Goal: Transaction & Acquisition: Purchase product/service

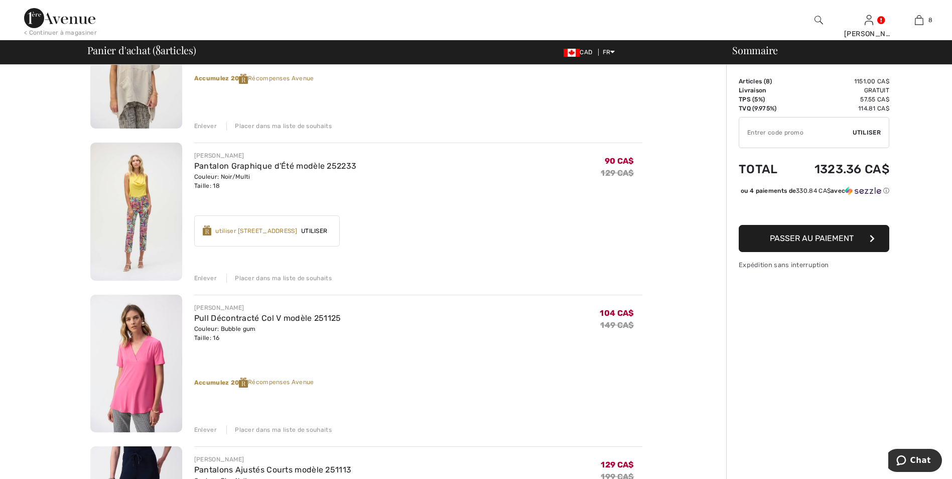
scroll to position [602, 0]
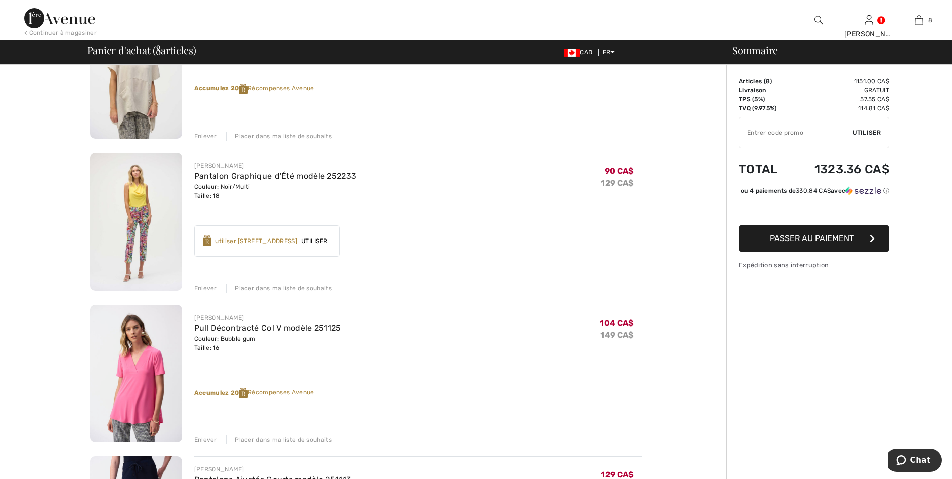
drag, startPoint x: 203, startPoint y: 285, endPoint x: 215, endPoint y: 281, distance: 12.4
click at [203, 285] on div "Enlever" at bounding box center [205, 287] width 23 height 9
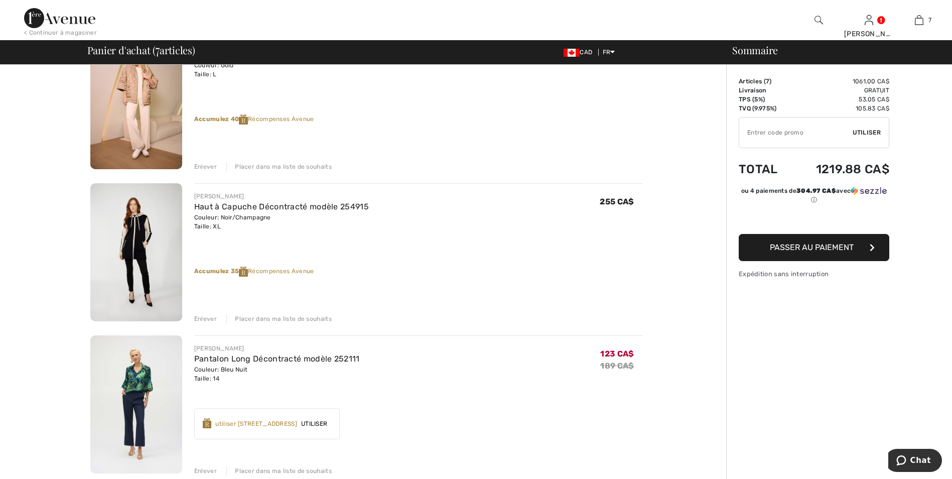
scroll to position [0, 0]
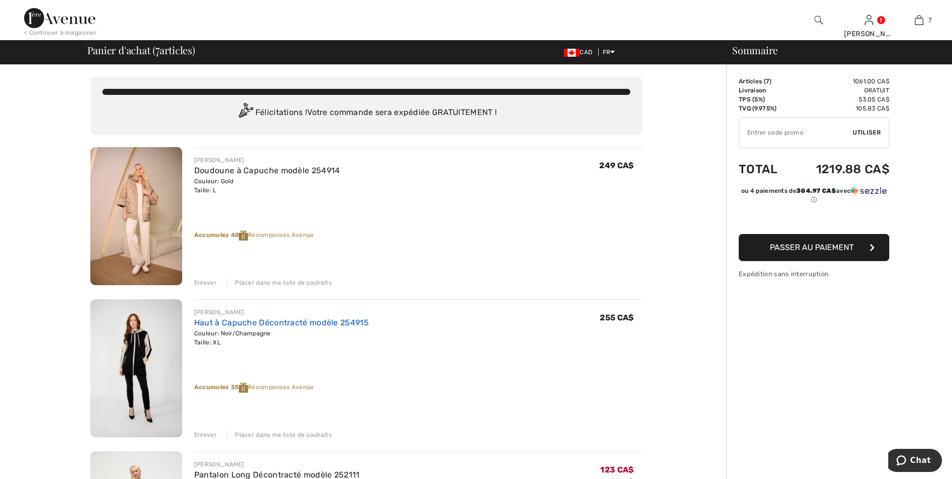
click at [272, 322] on link "Haut à Capuche Décontracté modèle 254915" at bounding box center [281, 323] width 175 height 10
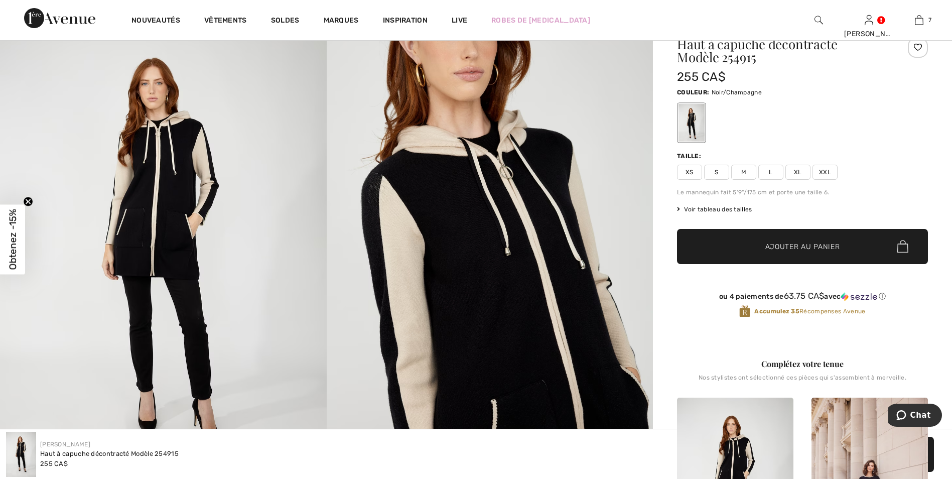
scroll to position [50, 0]
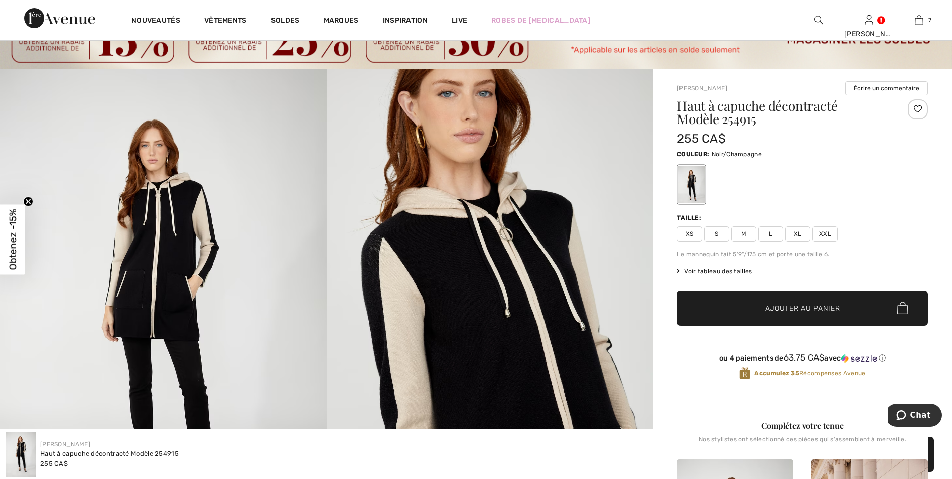
click at [825, 231] on span "XXL" at bounding box center [824, 233] width 25 height 15
click at [787, 308] on span "Ajouter au panier" at bounding box center [802, 308] width 75 height 11
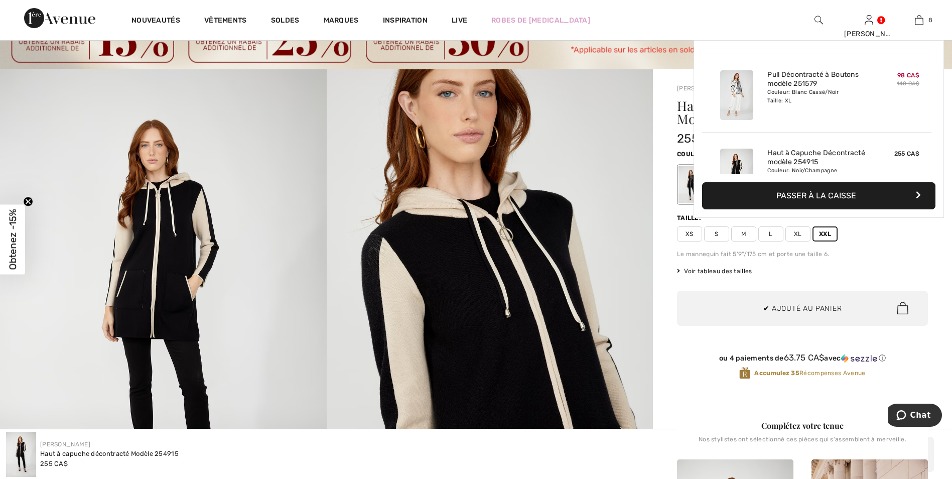
scroll to position [501, 0]
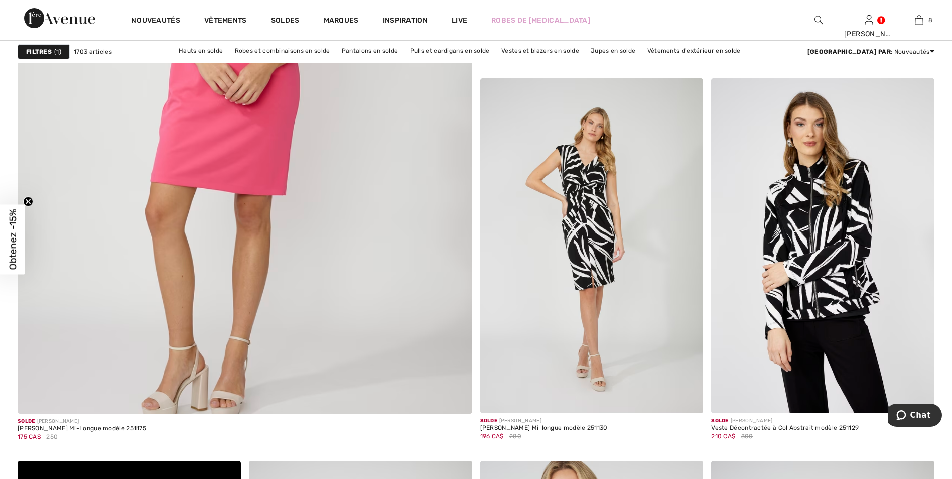
scroll to position [3512, 0]
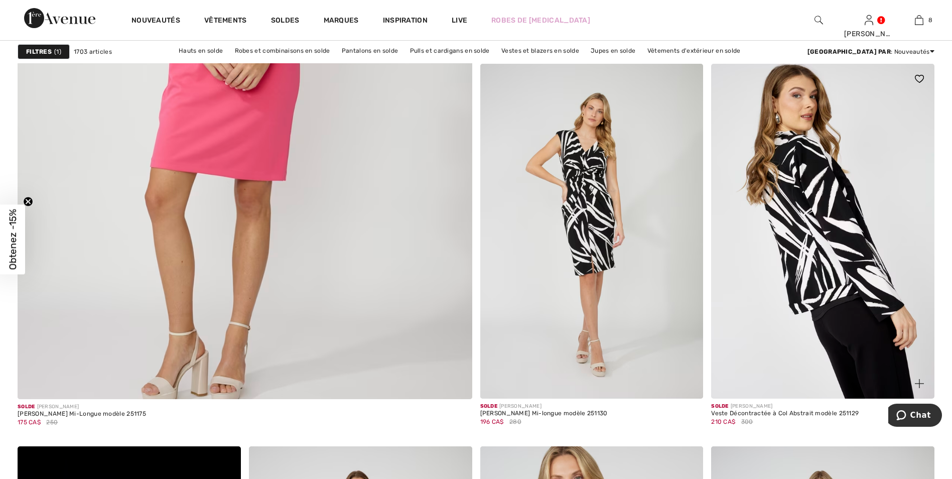
click at [825, 197] on img at bounding box center [822, 231] width 223 height 335
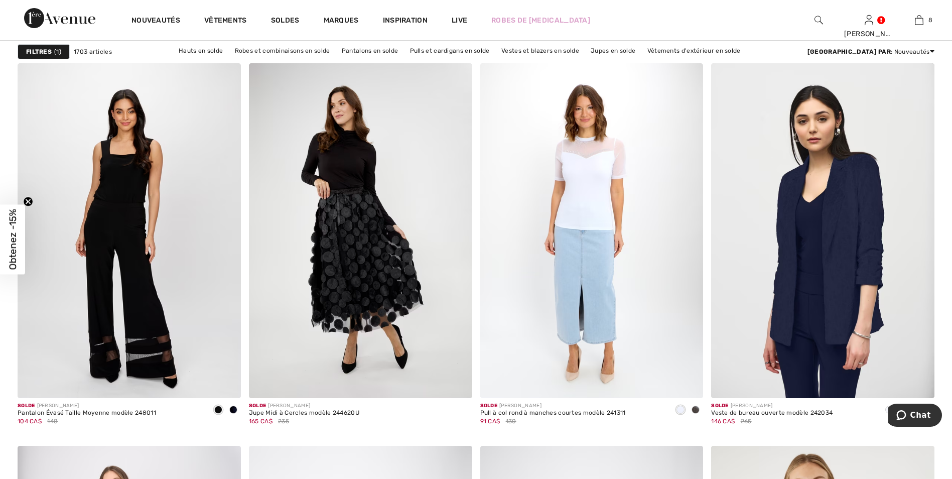
scroll to position [5218, 0]
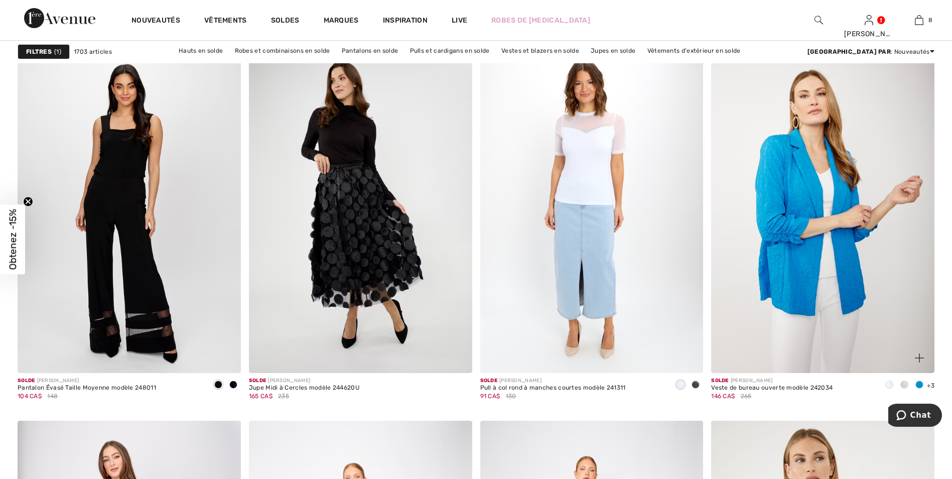
click at [825, 235] on img at bounding box center [822, 205] width 223 height 335
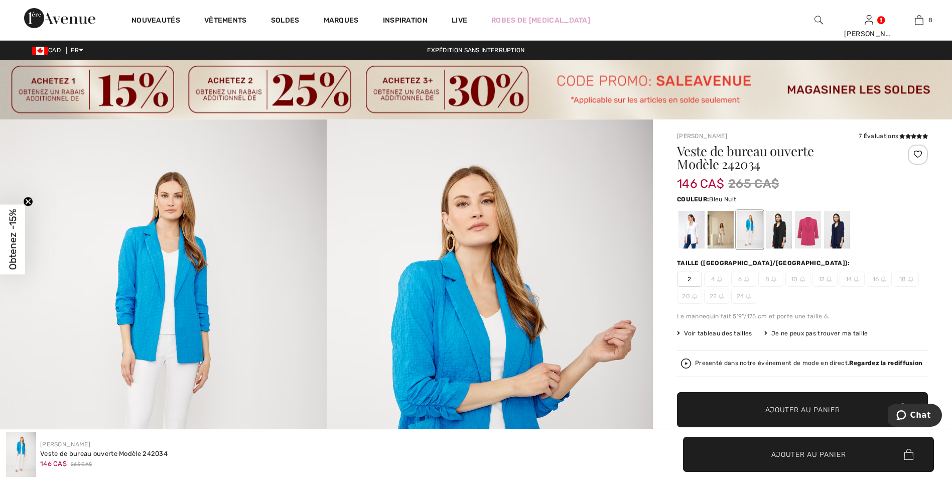
click at [838, 227] on div at bounding box center [837, 230] width 26 height 38
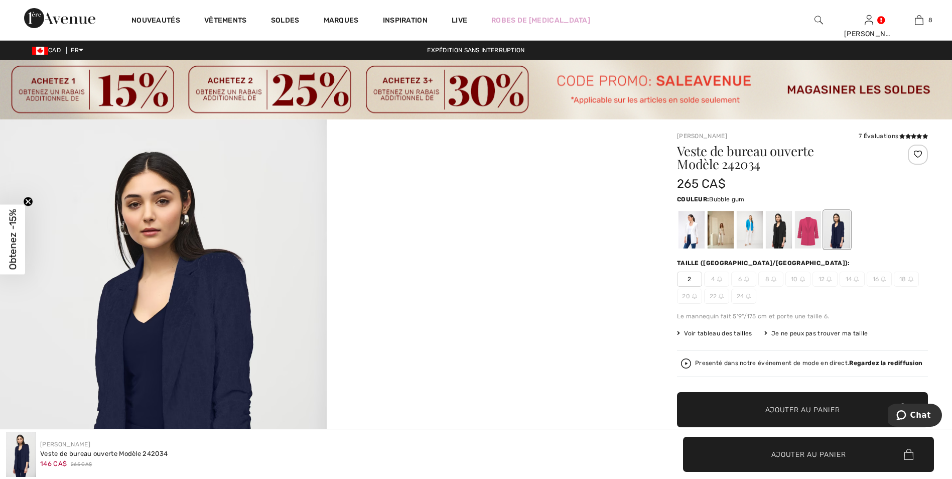
click at [809, 227] on div at bounding box center [808, 230] width 26 height 38
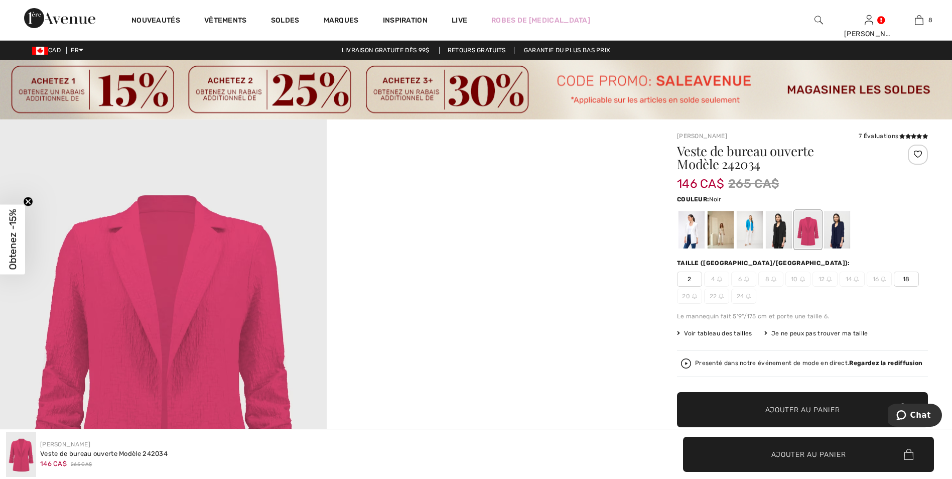
click at [776, 228] on div at bounding box center [779, 230] width 26 height 38
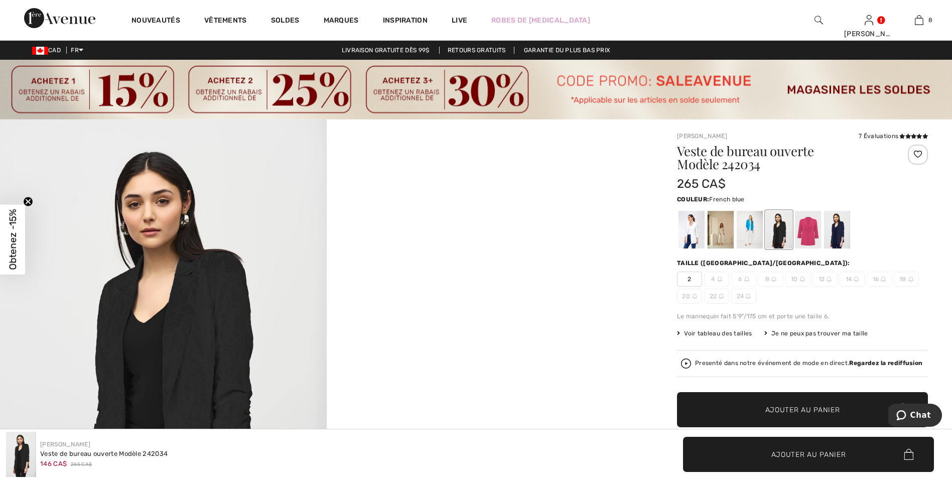
click at [751, 227] on div at bounding box center [749, 230] width 26 height 38
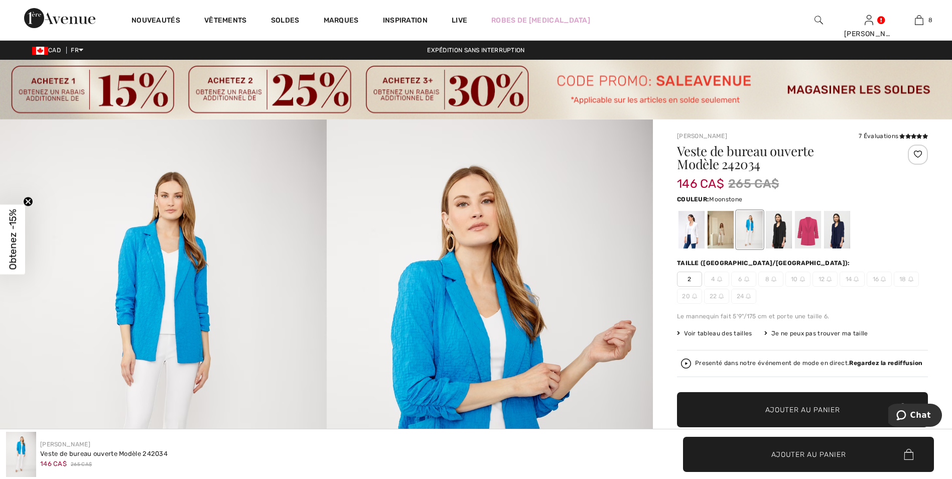
click at [720, 227] on div at bounding box center [720, 230] width 26 height 38
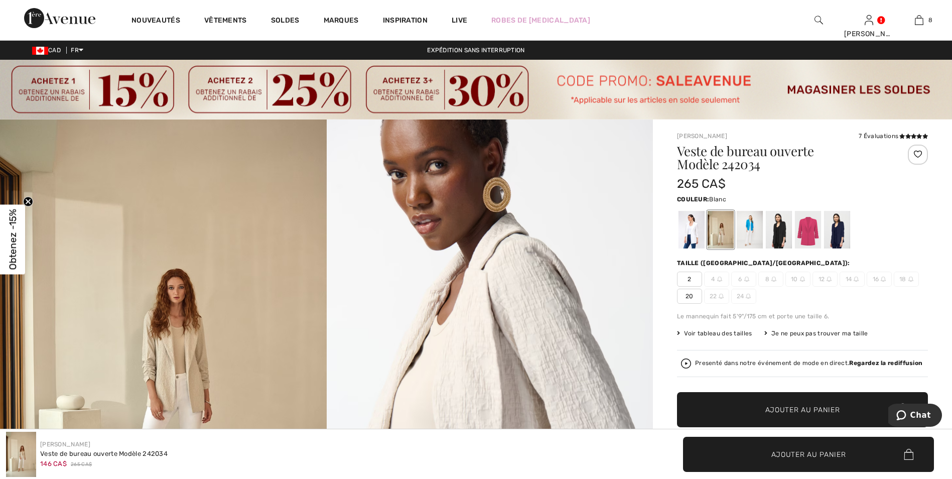
click at [689, 224] on div at bounding box center [691, 230] width 26 height 38
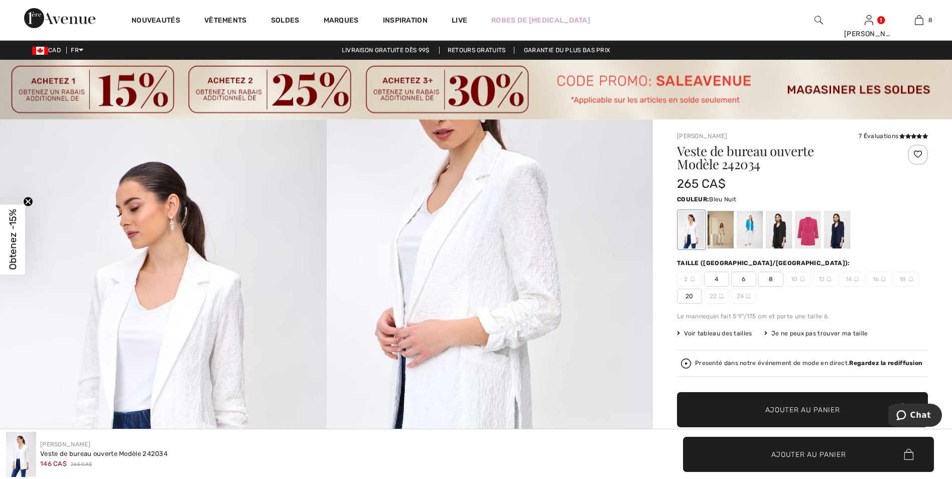
click at [838, 219] on div at bounding box center [837, 230] width 26 height 38
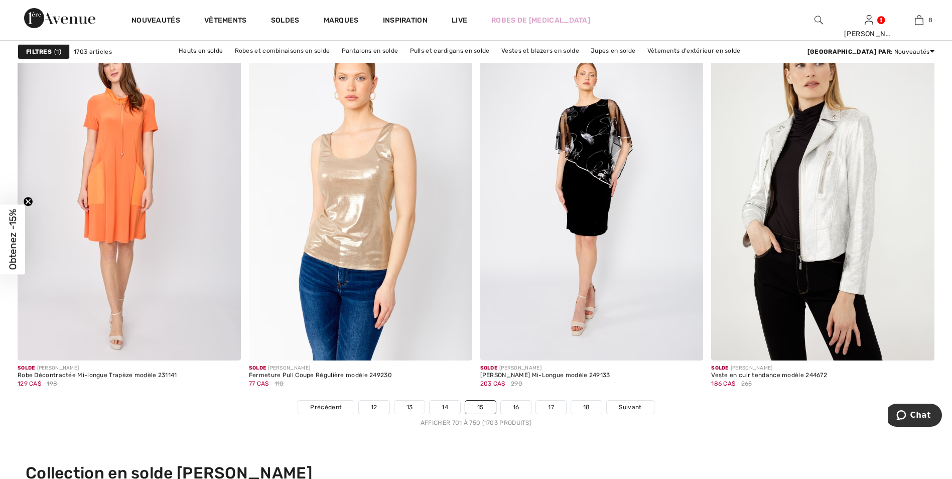
scroll to position [5612, 0]
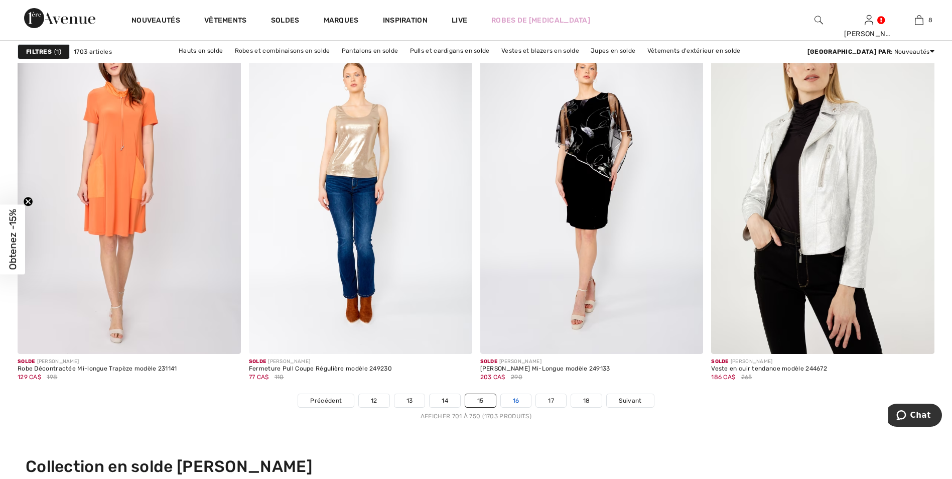
click at [516, 398] on link "16" at bounding box center [516, 400] width 31 height 13
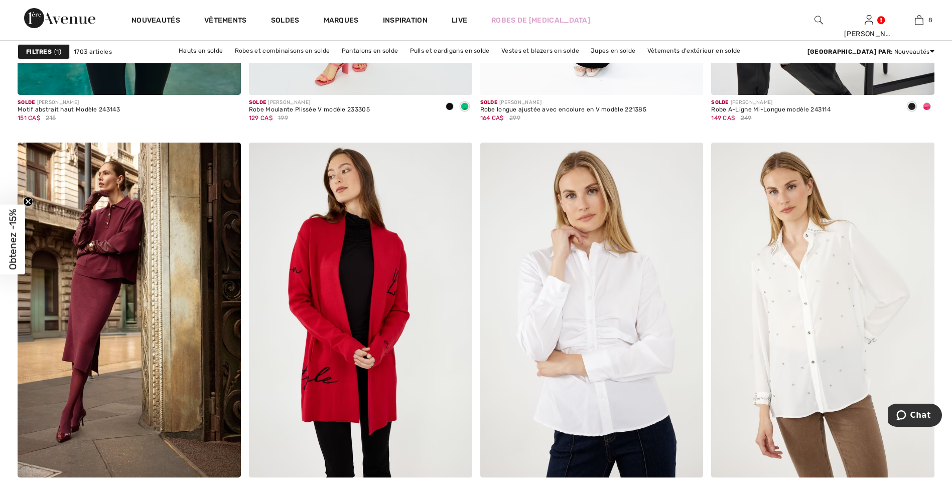
scroll to position [1254, 0]
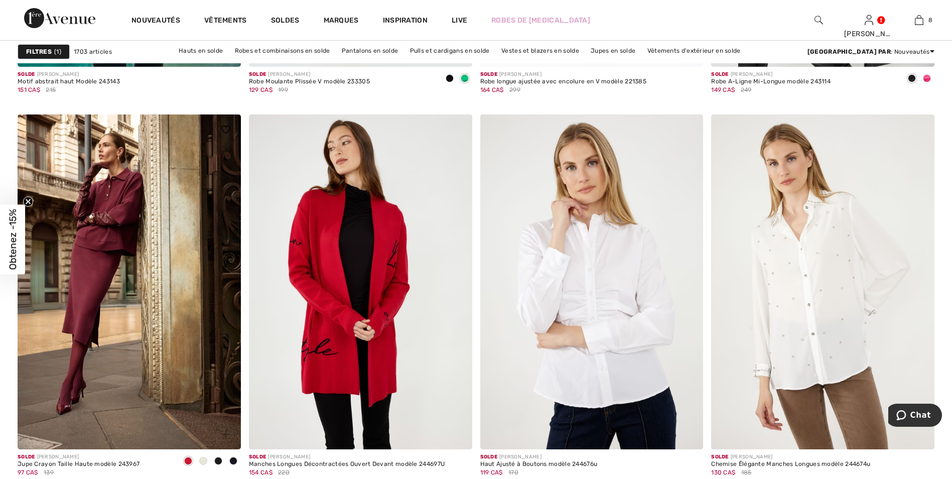
click at [204, 459] on span at bounding box center [203, 461] width 8 height 8
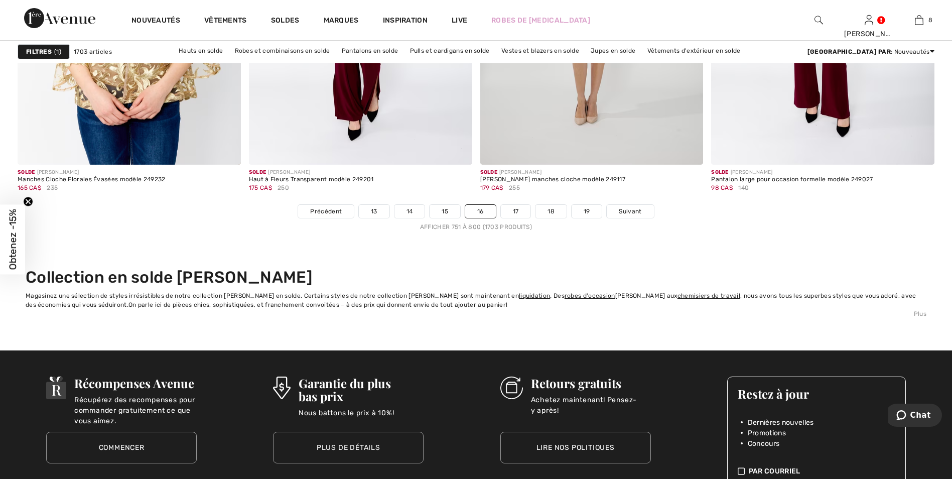
scroll to position [5870, 0]
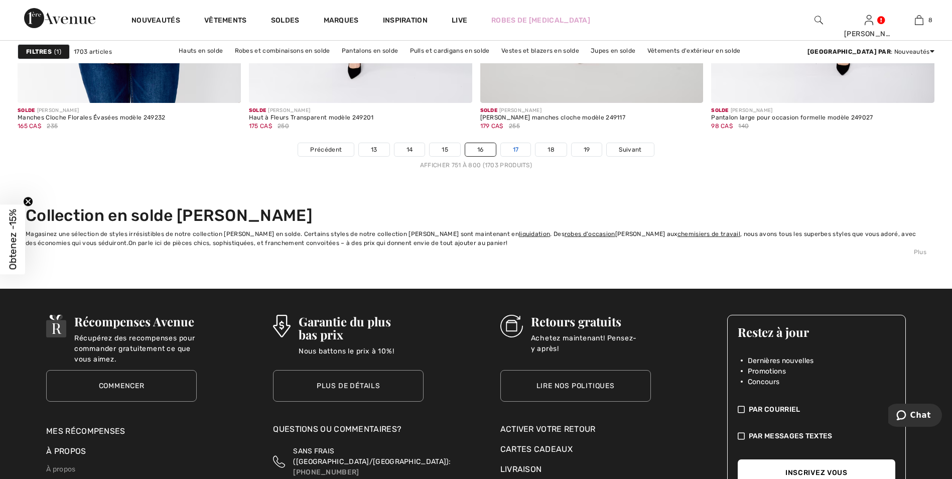
click at [514, 149] on link "17" at bounding box center [516, 149] width 30 height 13
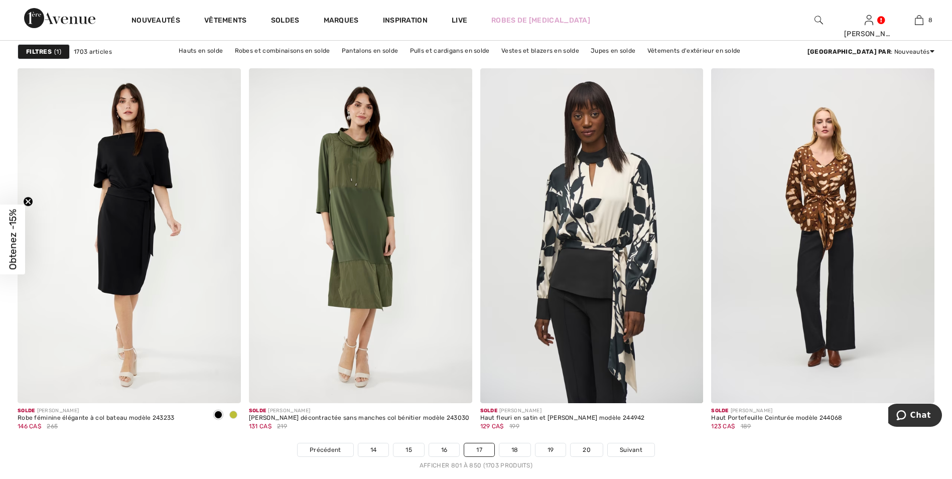
scroll to position [5569, 0]
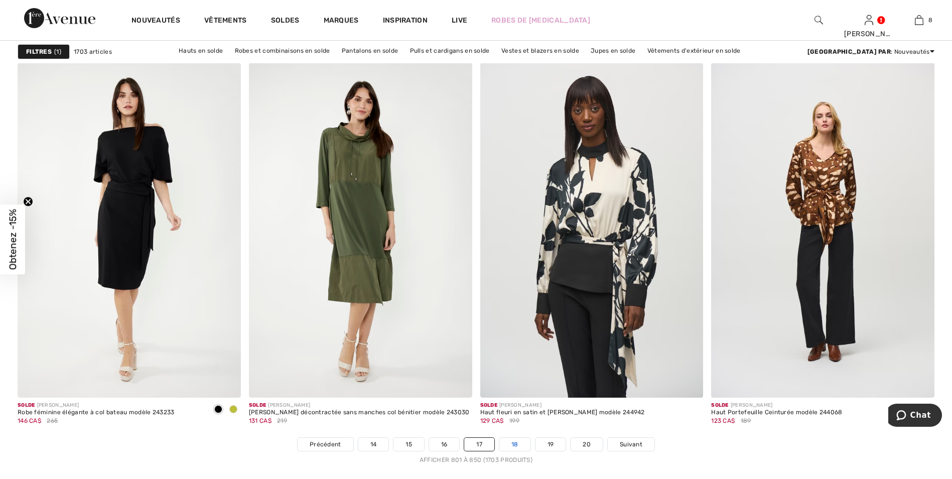
click at [520, 441] on link "18" at bounding box center [514, 443] width 31 height 13
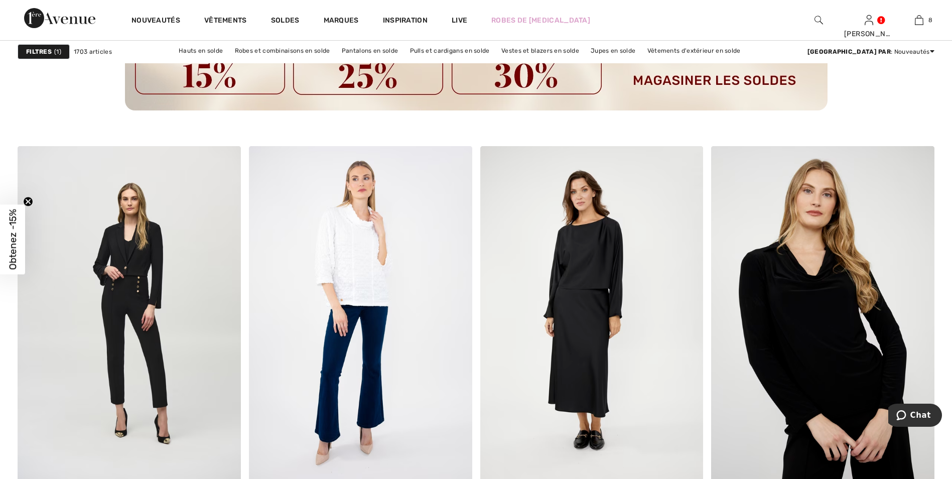
scroll to position [1806, 0]
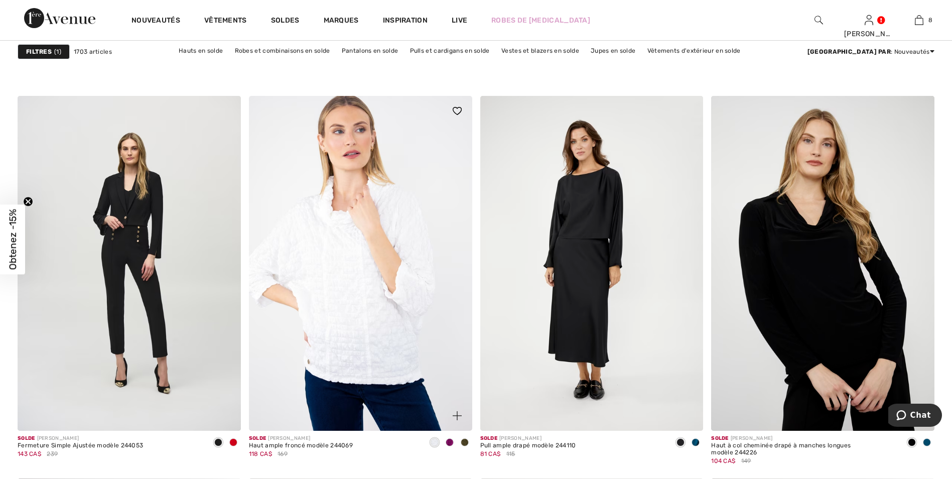
click at [338, 278] on img at bounding box center [360, 263] width 223 height 335
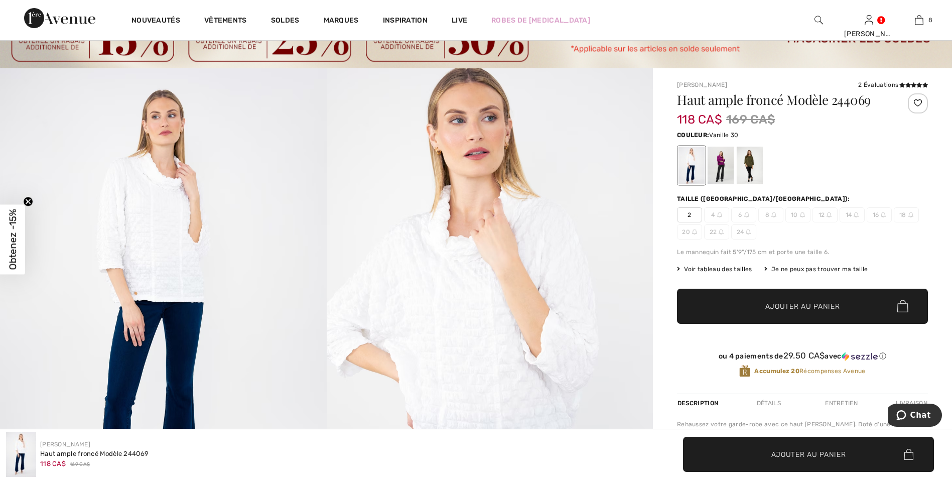
scroll to position [50, 0]
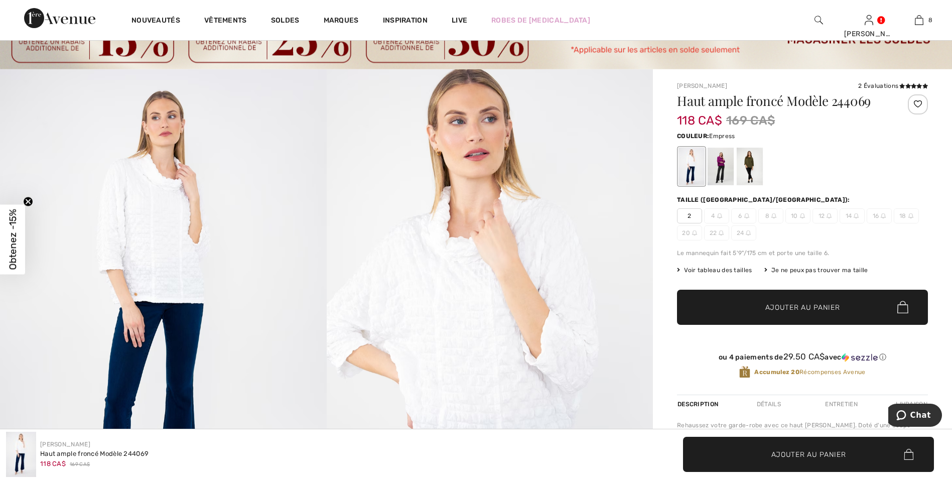
click at [717, 163] on div at bounding box center [720, 166] width 26 height 38
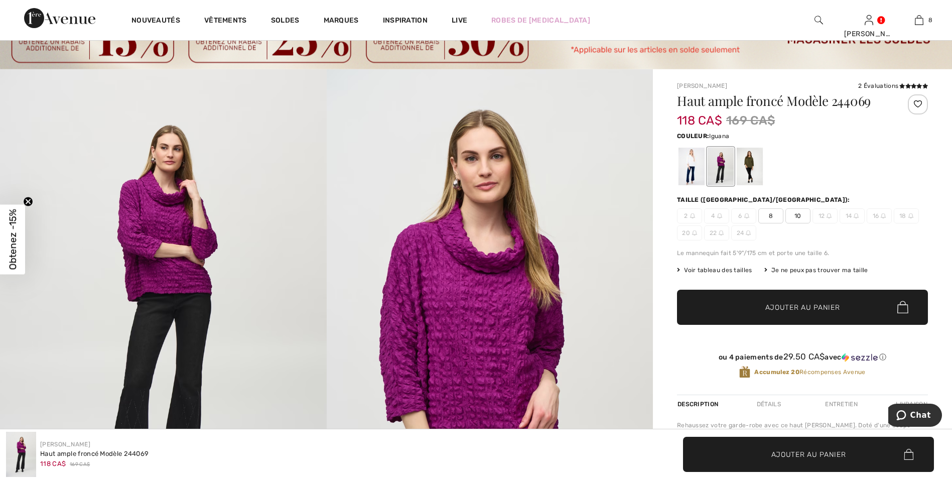
click at [750, 161] on div at bounding box center [749, 166] width 26 height 38
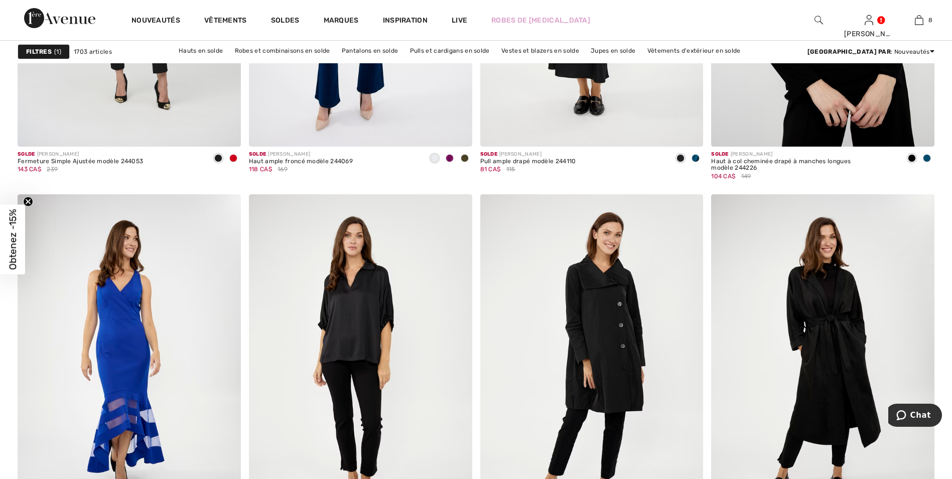
scroll to position [2207, 0]
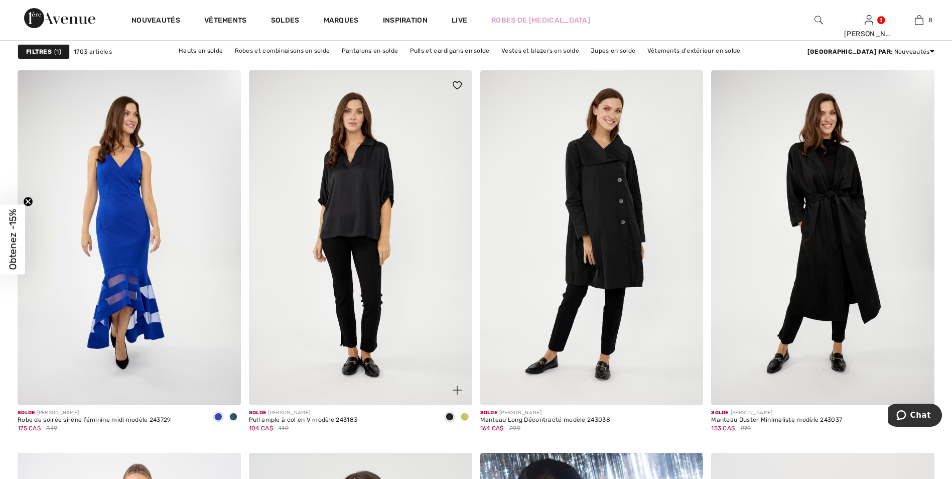
click at [467, 413] on span at bounding box center [465, 416] width 8 height 8
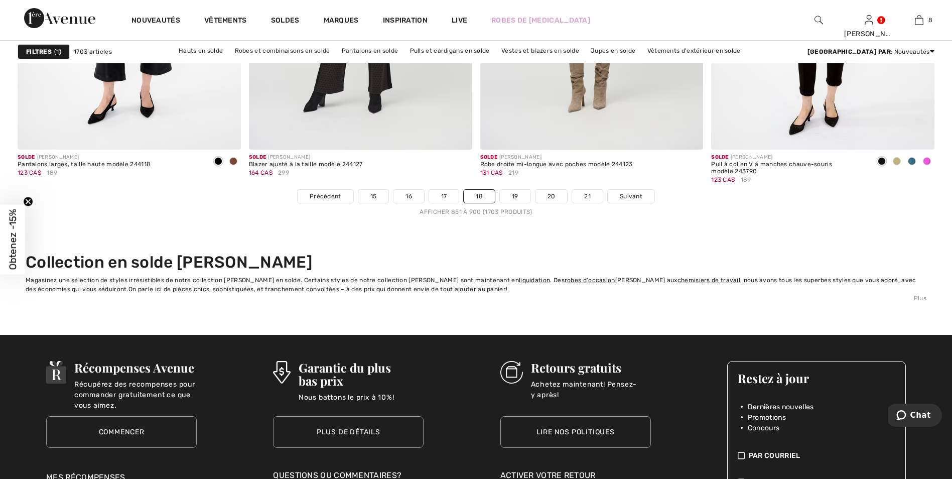
scroll to position [5870, 0]
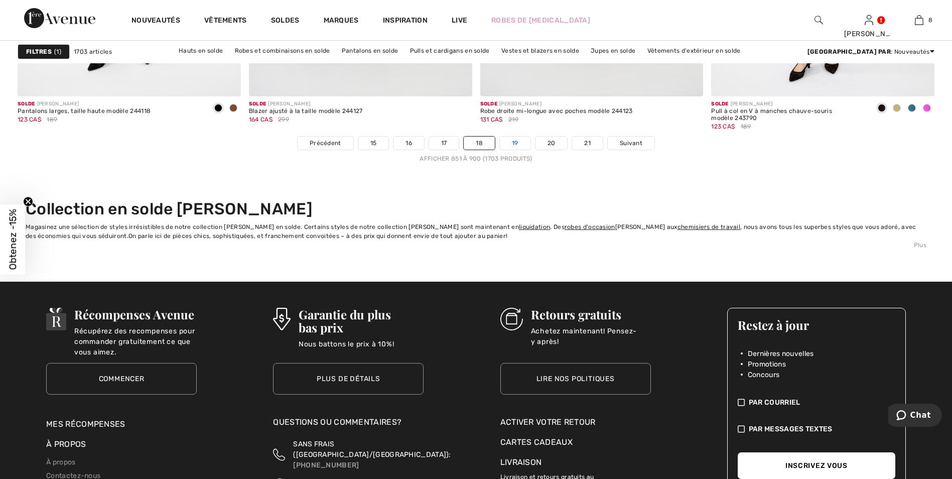
click at [518, 139] on link "19" at bounding box center [515, 142] width 31 height 13
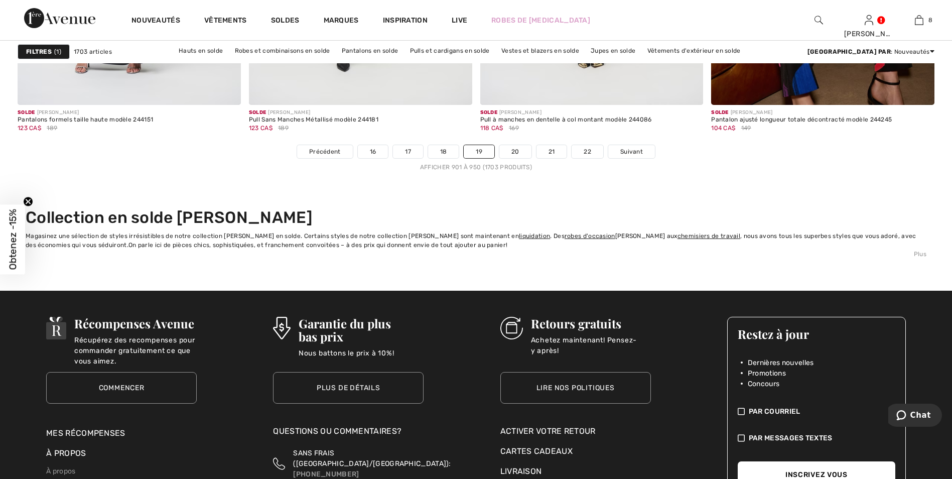
scroll to position [5920, 0]
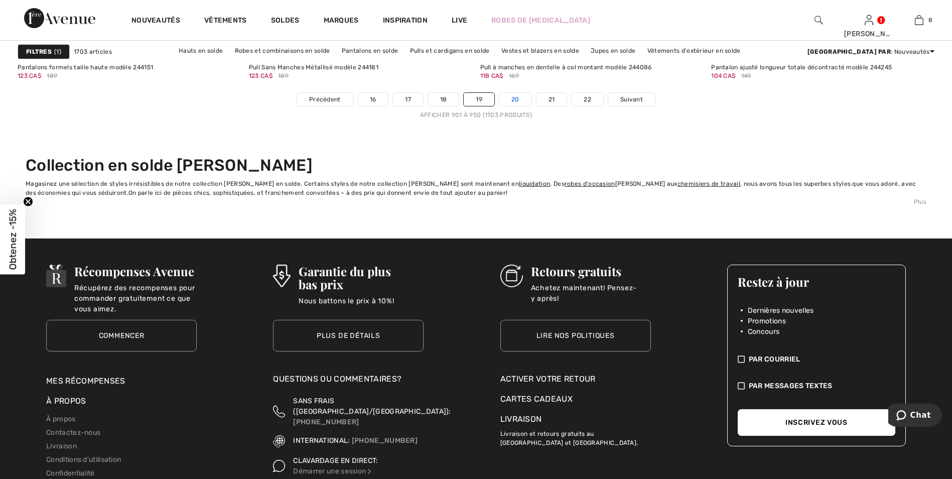
click at [518, 98] on link "20" at bounding box center [515, 99] width 32 height 13
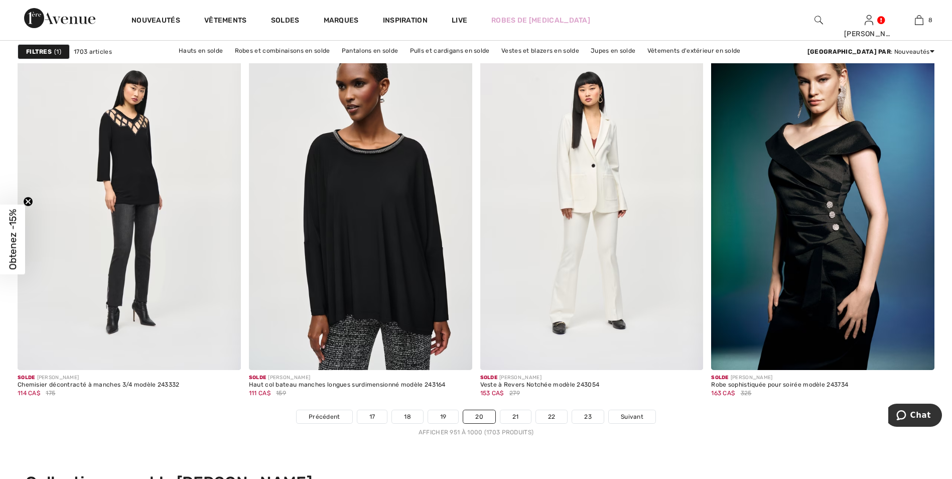
scroll to position [5619, 0]
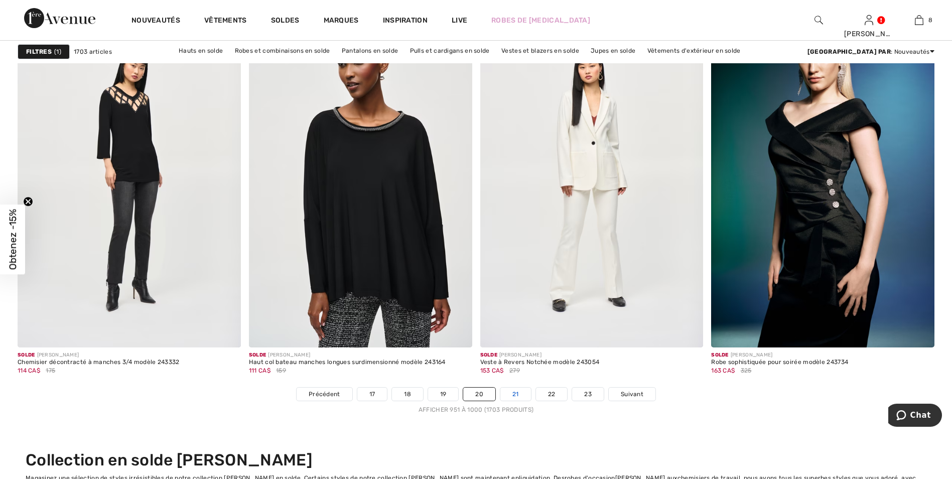
click at [511, 394] on link "21" at bounding box center [515, 393] width 31 height 13
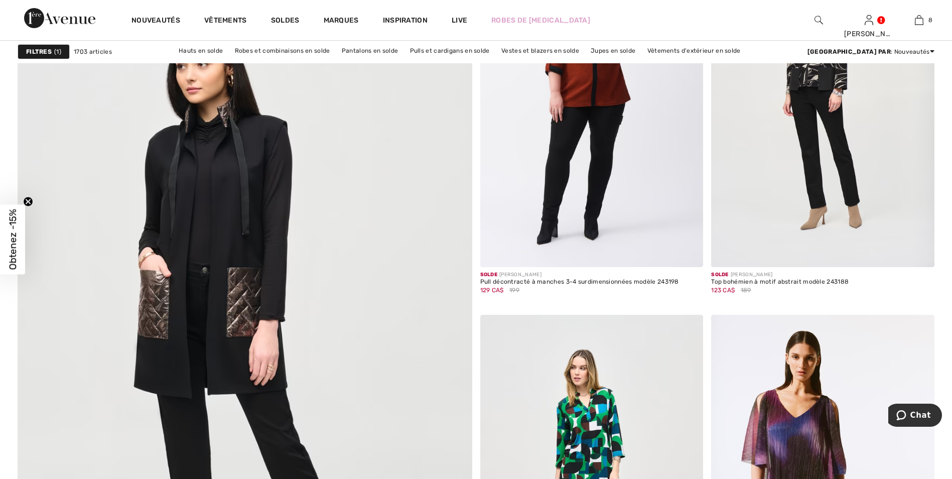
scroll to position [3311, 0]
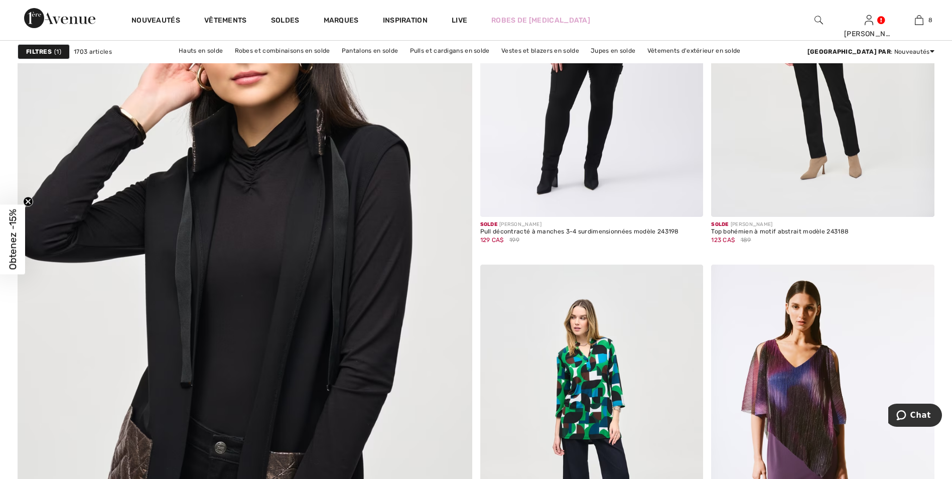
click at [333, 229] on img at bounding box center [244, 291] width 545 height 818
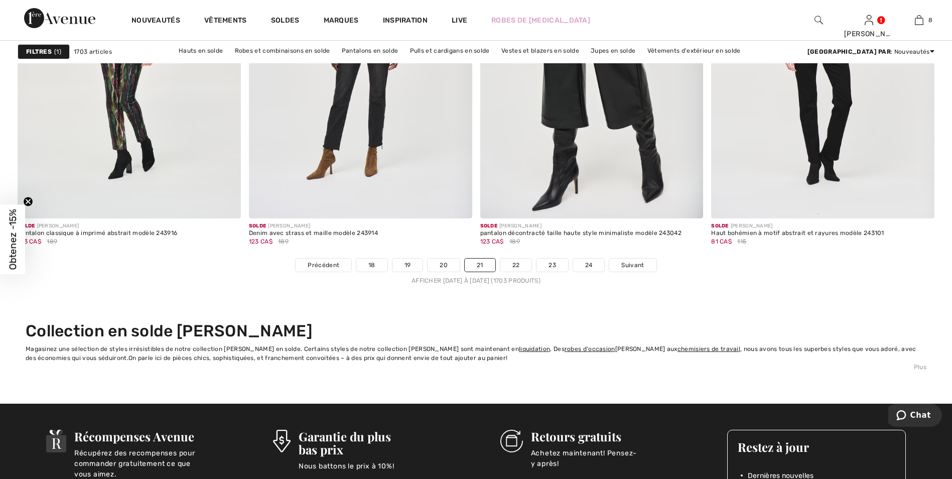
scroll to position [5920, 0]
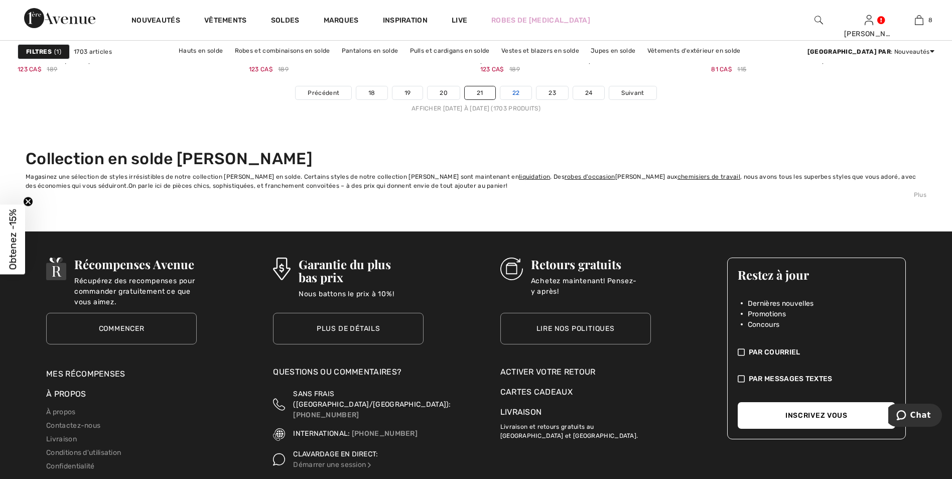
click at [512, 91] on link "22" at bounding box center [516, 92] width 32 height 13
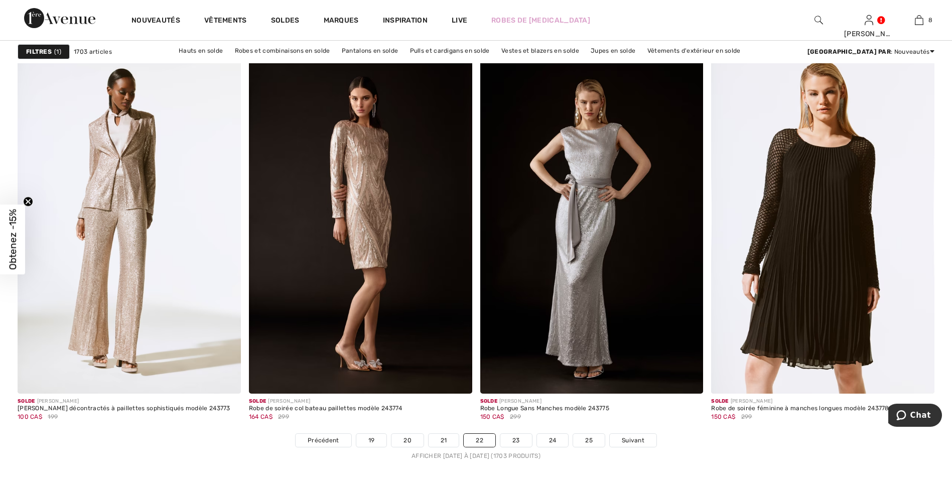
scroll to position [5619, 0]
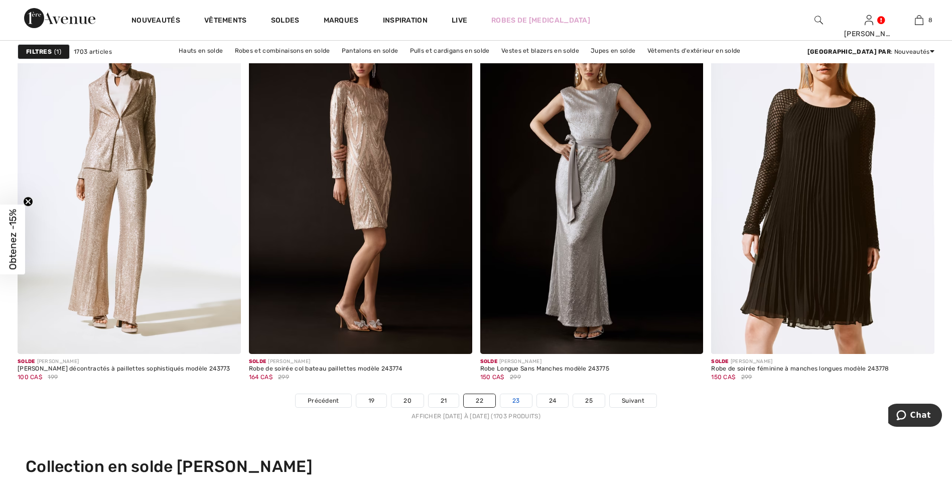
click at [518, 397] on link "23" at bounding box center [516, 400] width 32 height 13
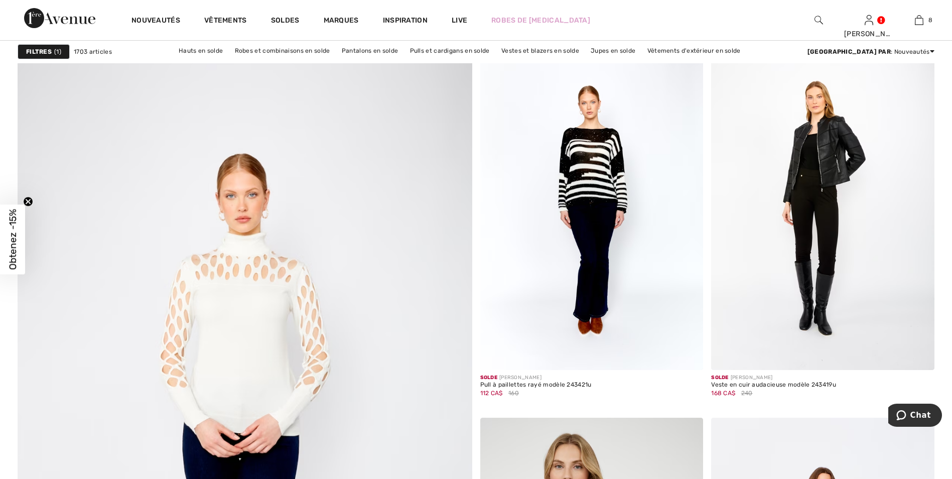
scroll to position [3161, 0]
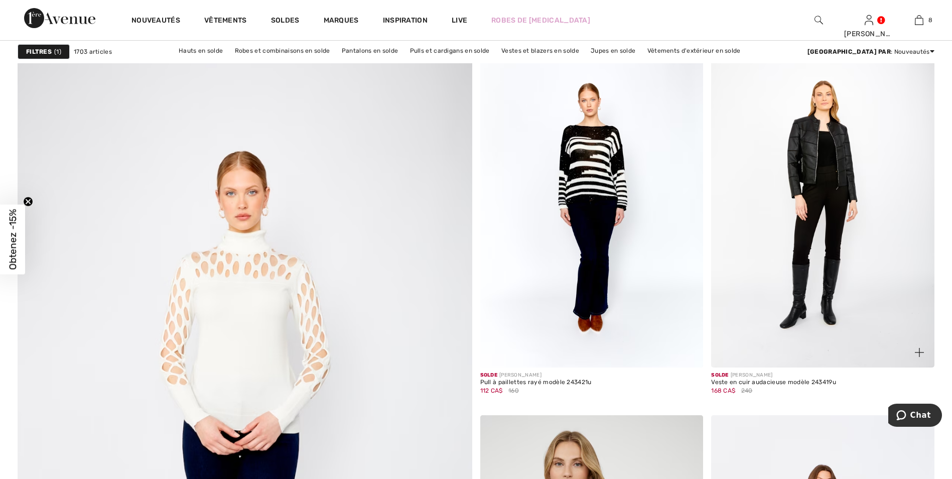
click at [841, 152] on img at bounding box center [822, 200] width 223 height 335
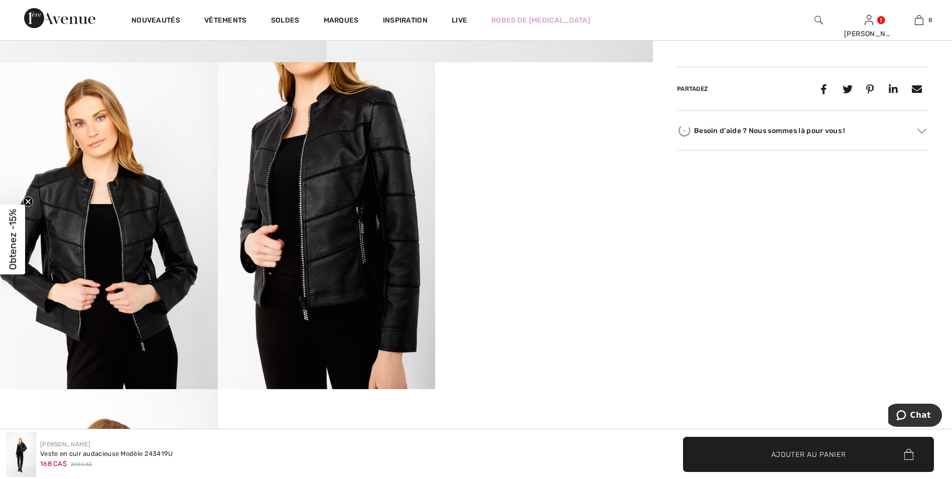
scroll to position [552, 0]
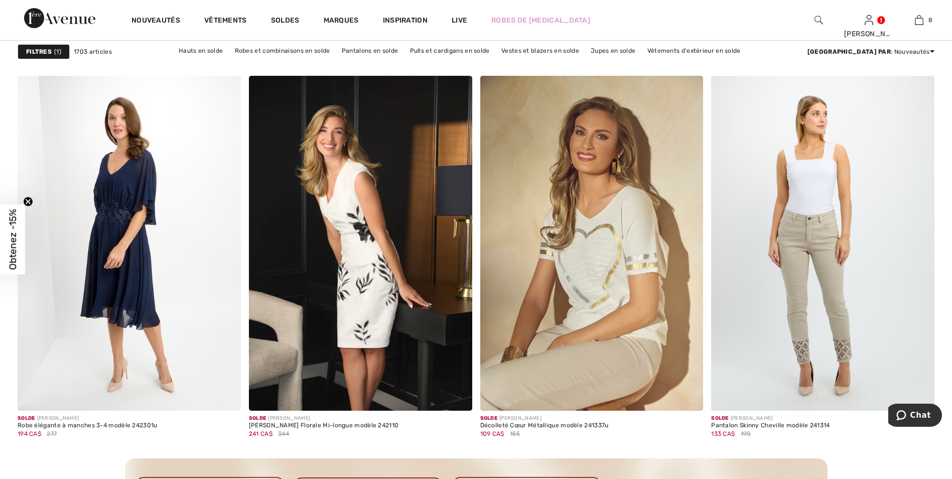
scroll to position [4315, 0]
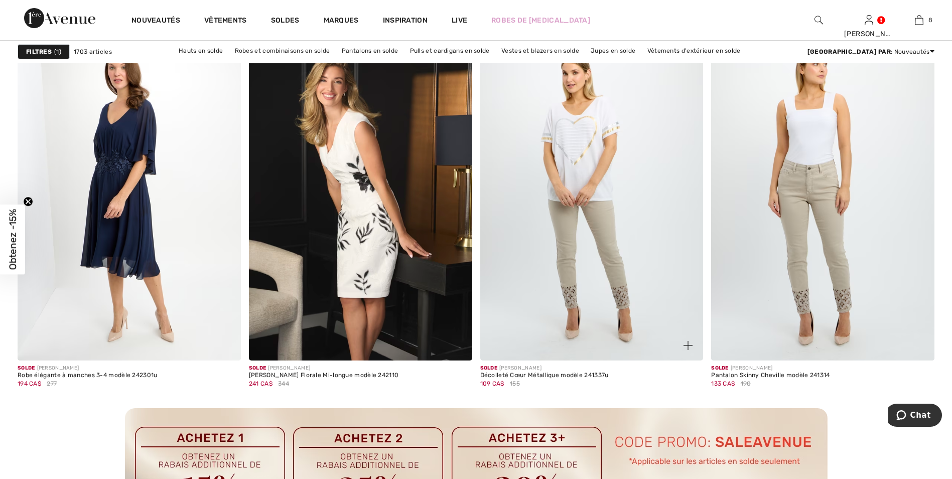
click at [581, 137] on img at bounding box center [591, 193] width 223 height 335
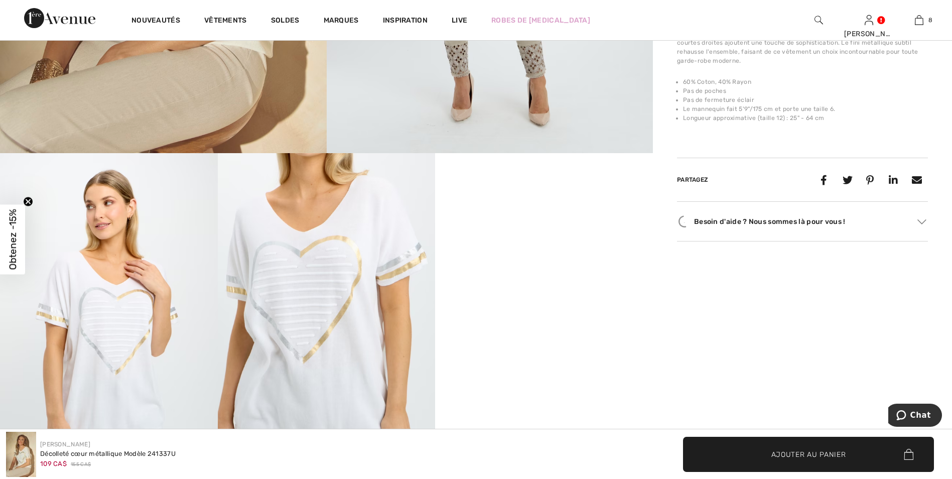
scroll to position [502, 0]
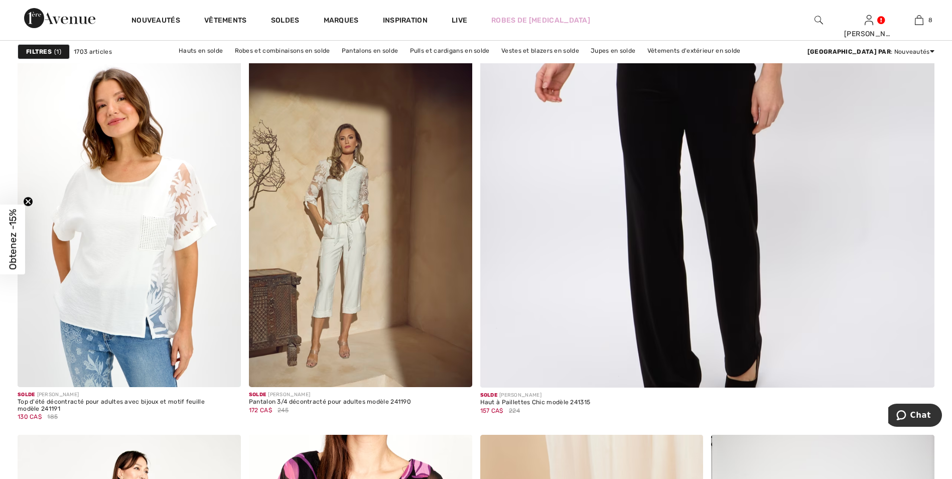
scroll to position [602, 0]
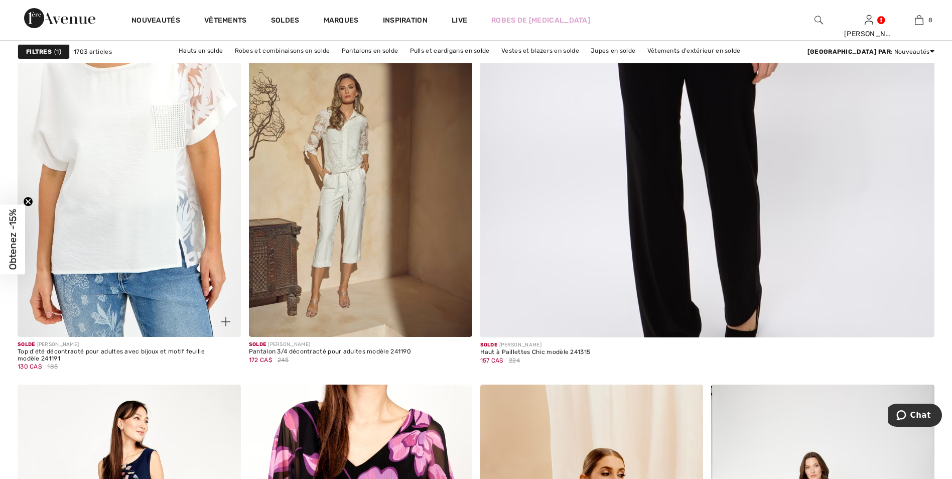
click at [135, 141] on img at bounding box center [129, 169] width 223 height 335
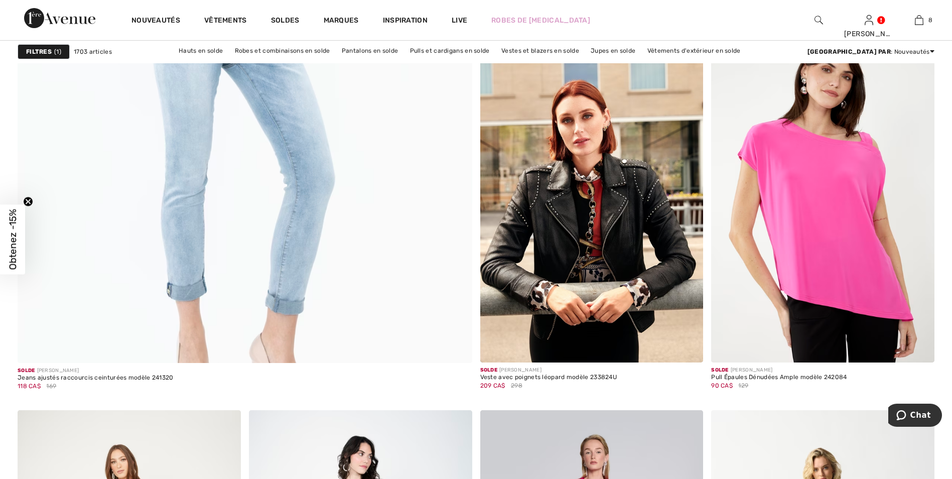
scroll to position [3562, 0]
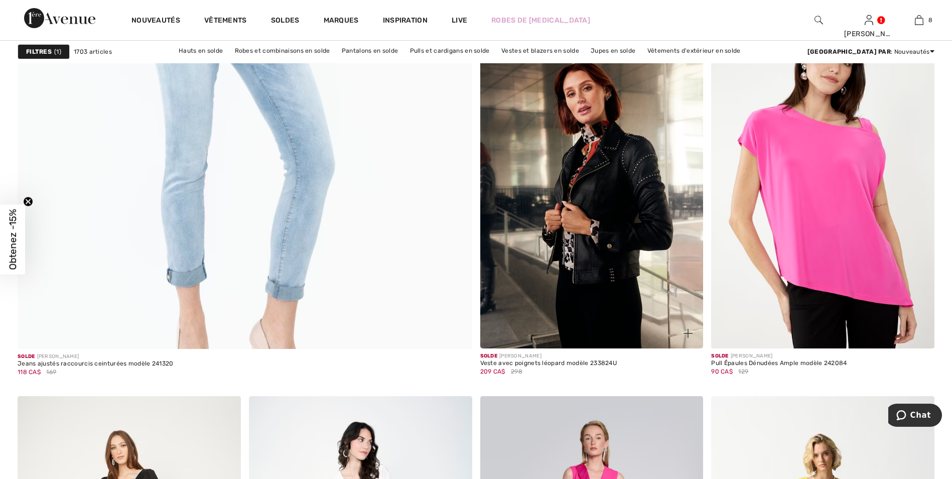
click at [598, 175] on img at bounding box center [591, 181] width 223 height 335
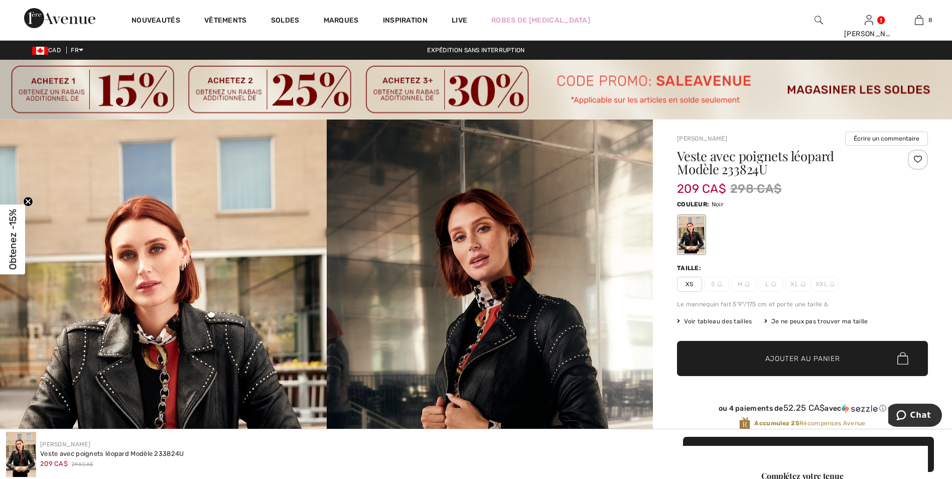
scroll to position [201, 0]
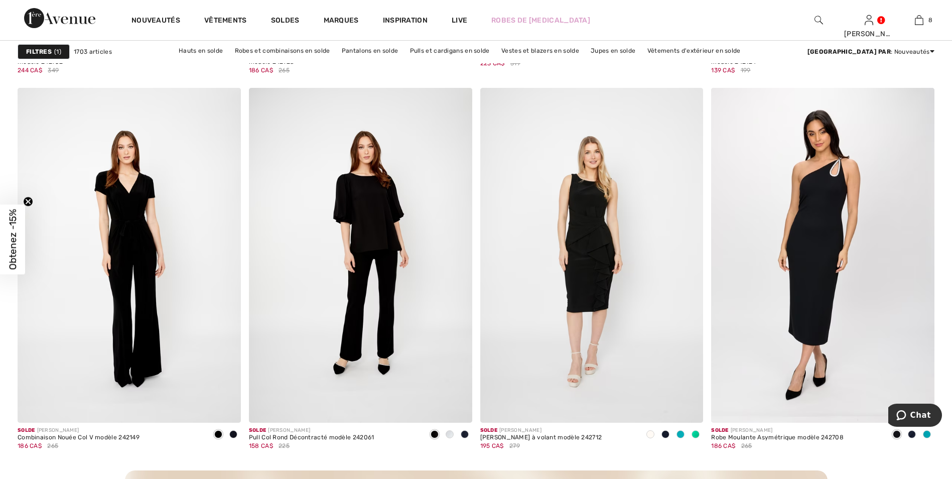
scroll to position [4264, 0]
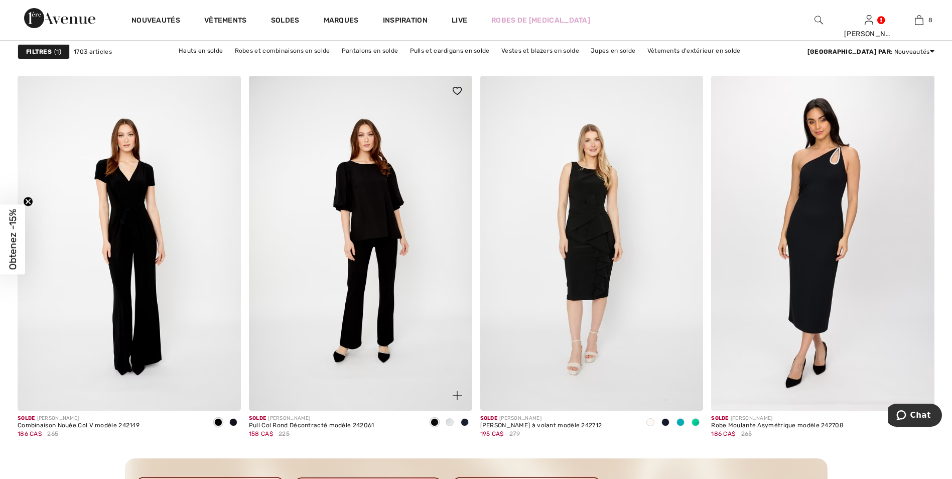
click at [450, 422] on span at bounding box center [450, 422] width 8 height 8
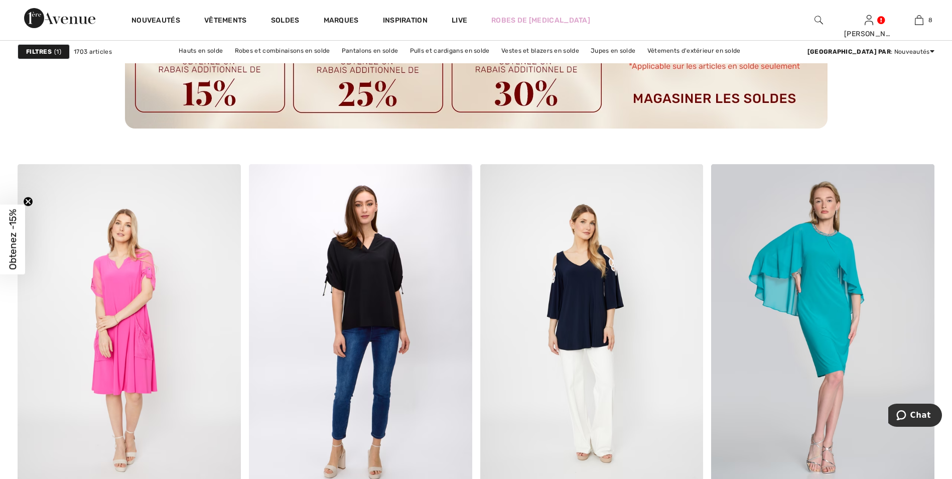
scroll to position [4816, 0]
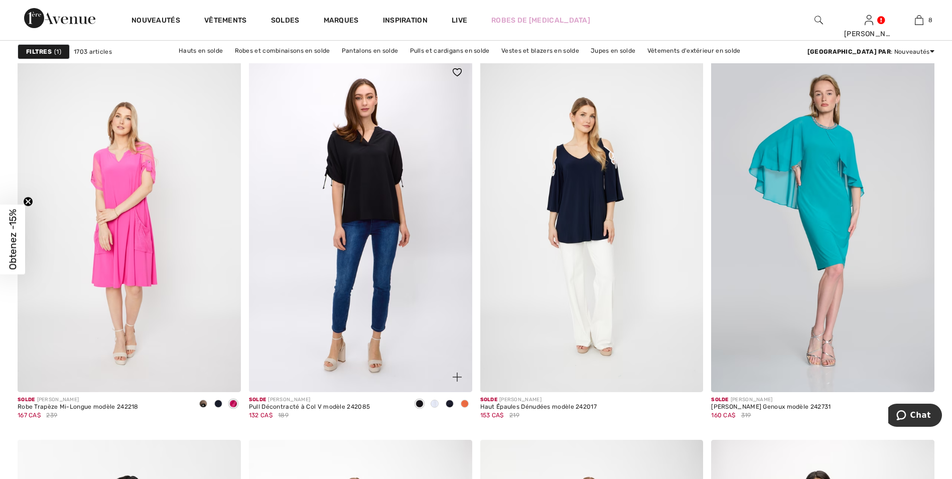
click at [464, 404] on span at bounding box center [465, 403] width 8 height 8
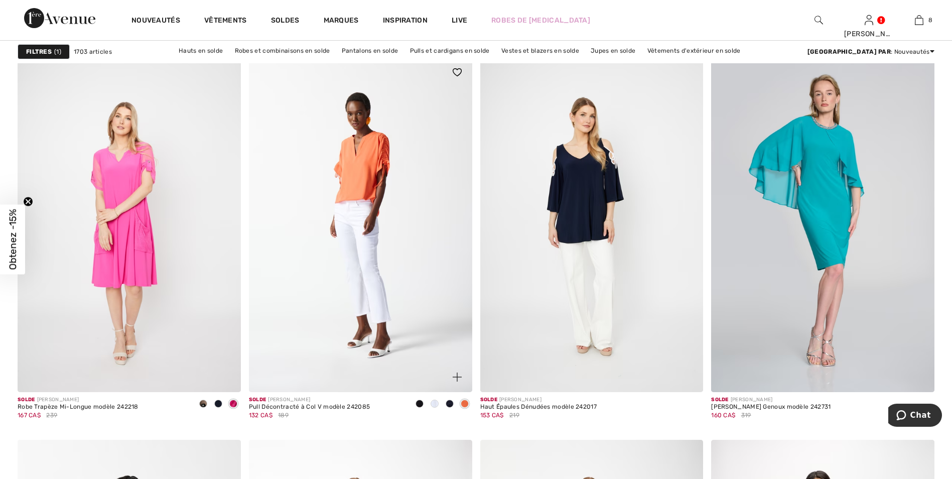
click at [447, 403] on span at bounding box center [450, 403] width 8 height 8
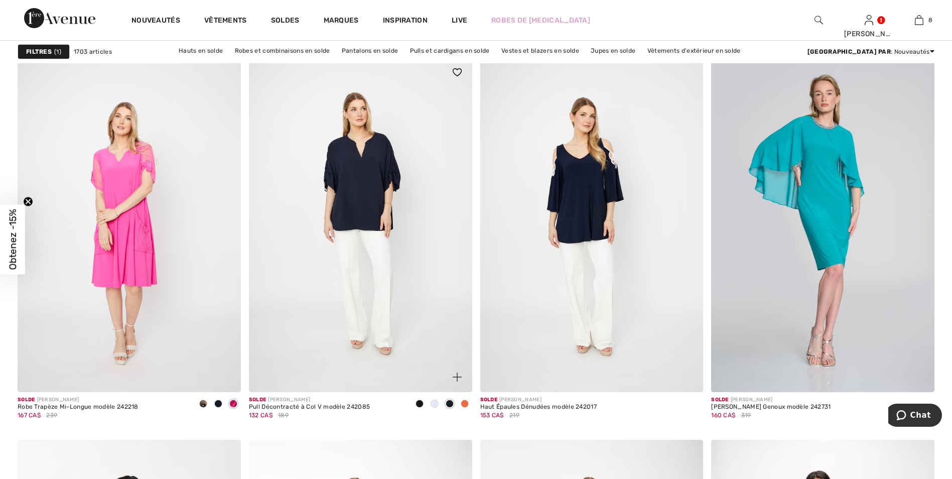
click at [436, 405] on span at bounding box center [434, 403] width 8 height 8
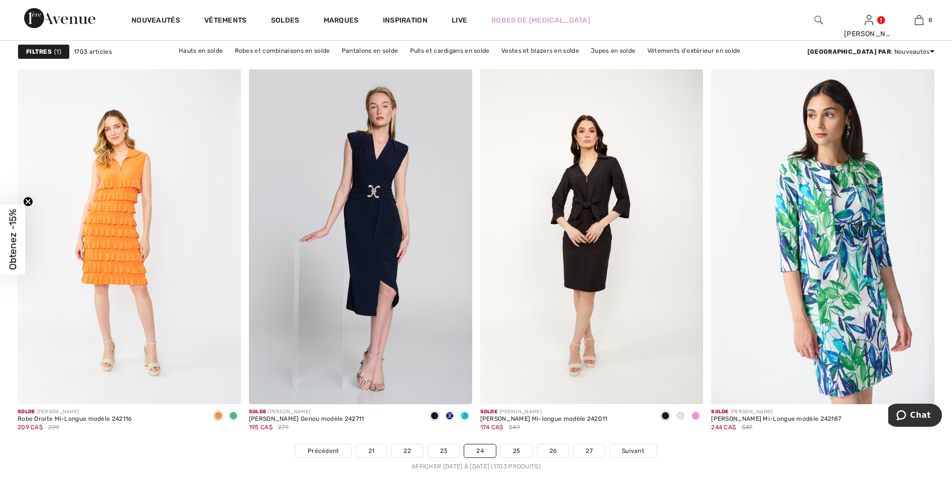
scroll to position [5619, 0]
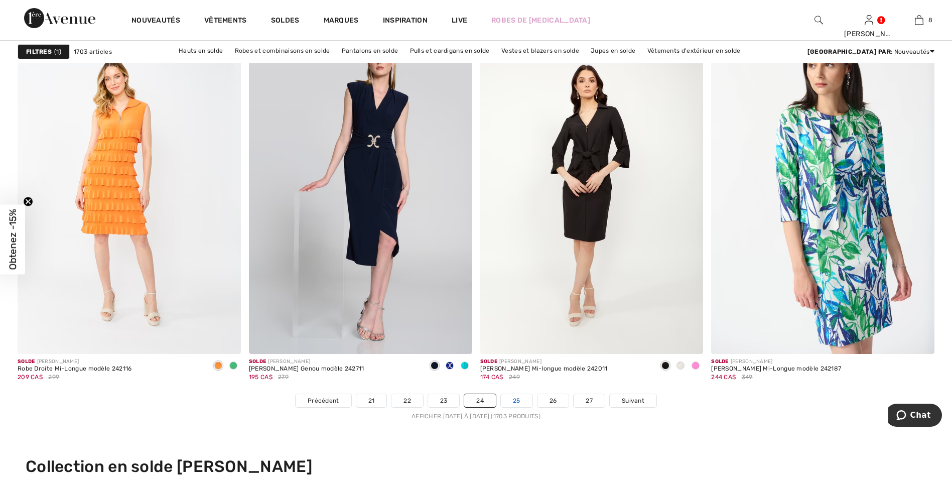
click at [520, 398] on link "25" at bounding box center [517, 400] width 32 height 13
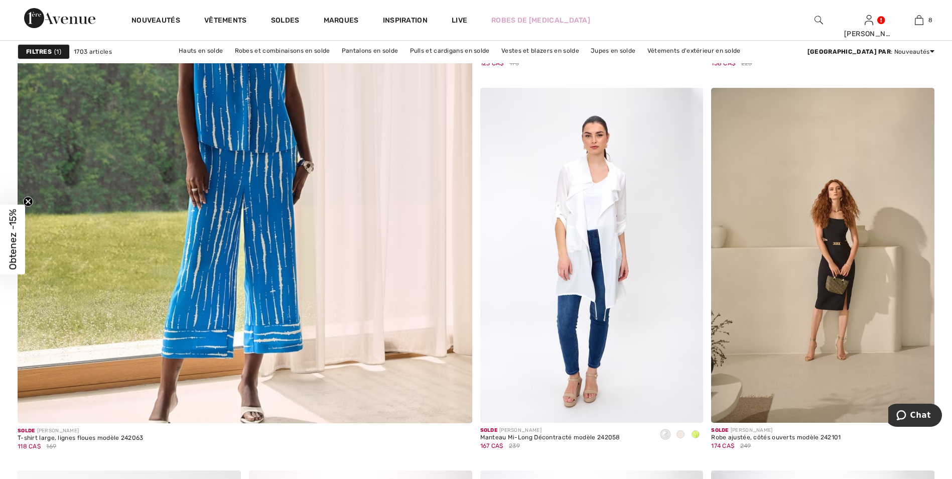
scroll to position [3512, 0]
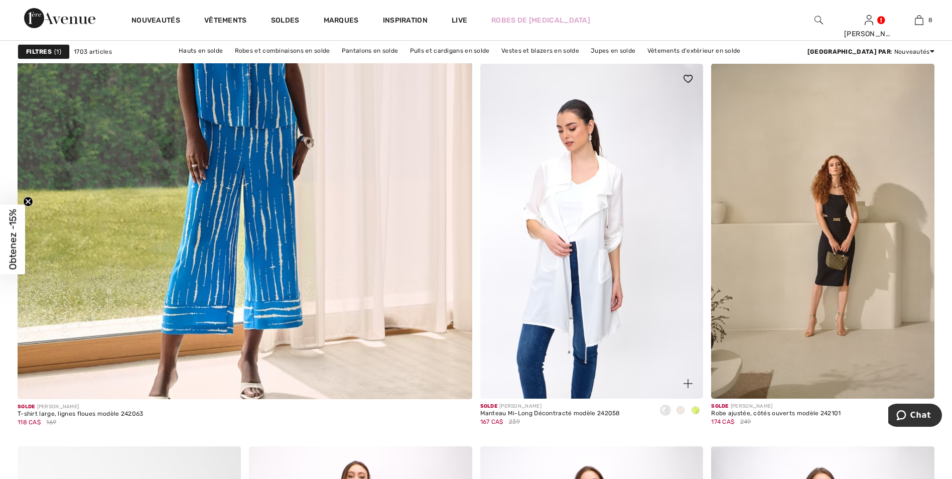
click at [604, 205] on img at bounding box center [591, 231] width 223 height 335
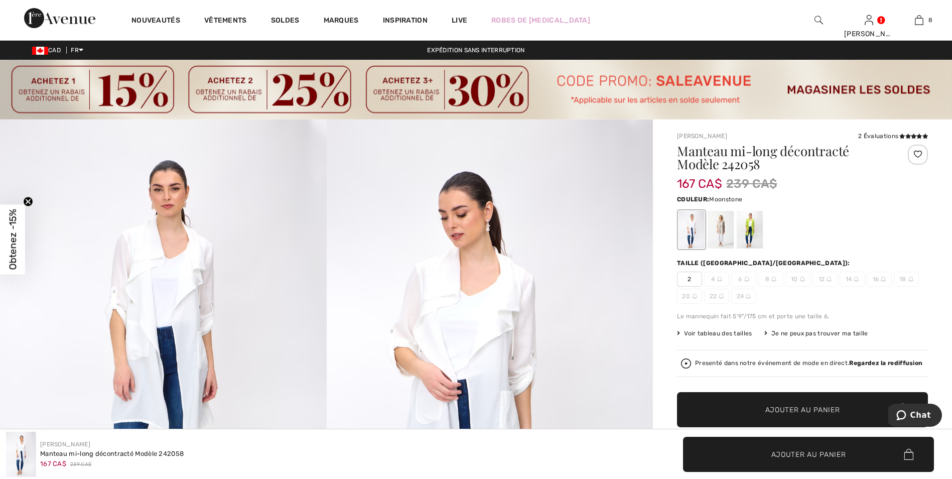
click at [724, 228] on div at bounding box center [720, 230] width 26 height 38
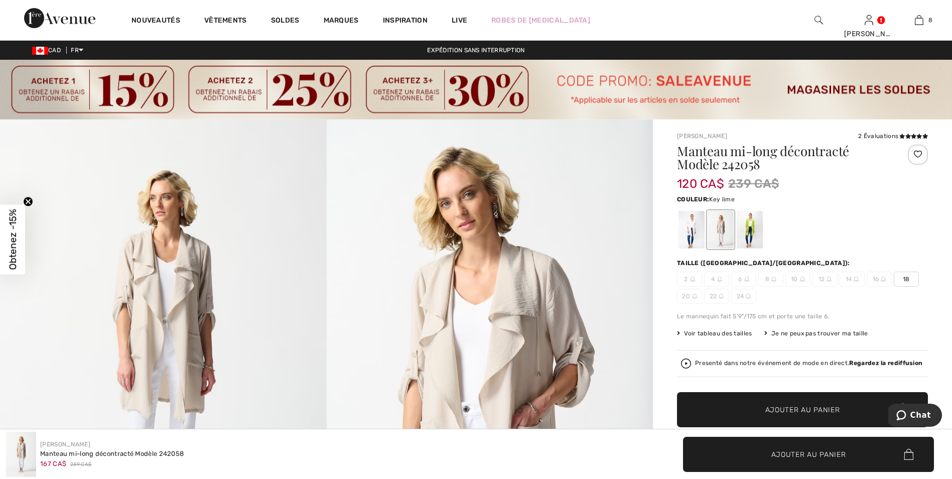
click at [748, 223] on div at bounding box center [749, 230] width 26 height 38
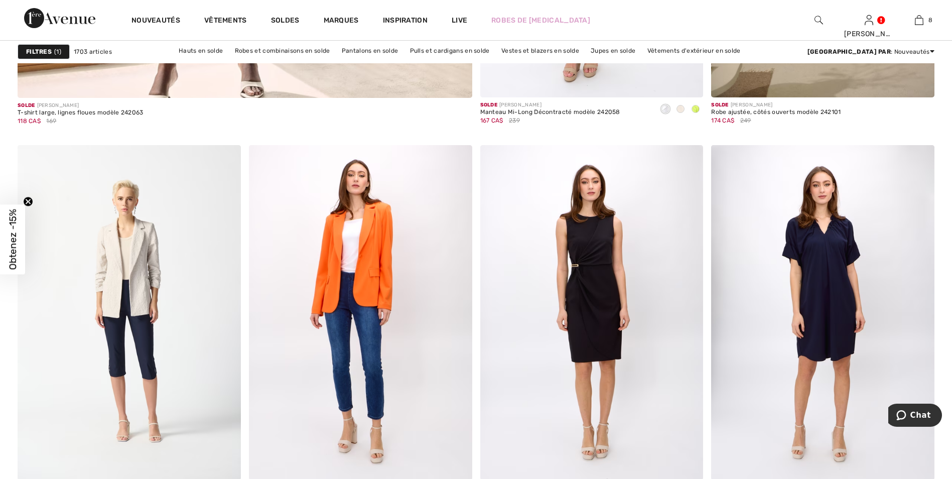
scroll to position [3863, 0]
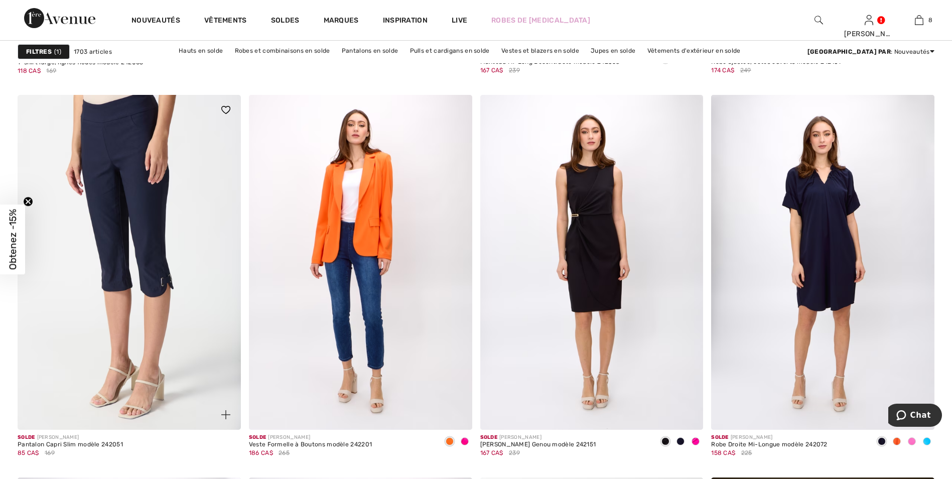
click at [123, 149] on img at bounding box center [129, 262] width 223 height 335
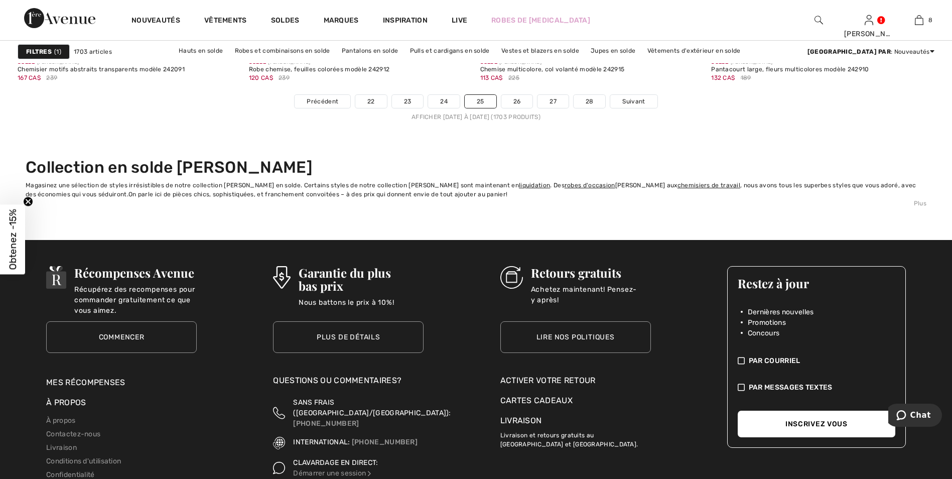
scroll to position [5619, 0]
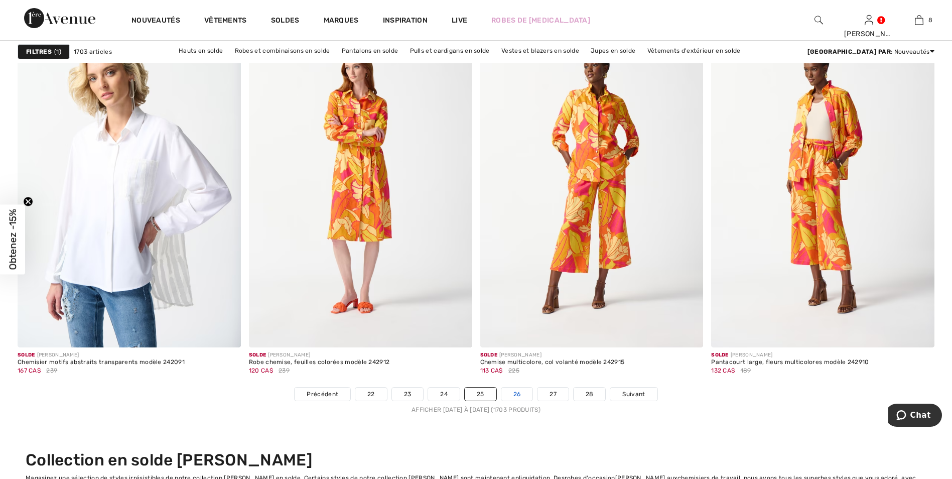
click at [519, 392] on link "26" at bounding box center [517, 393] width 32 height 13
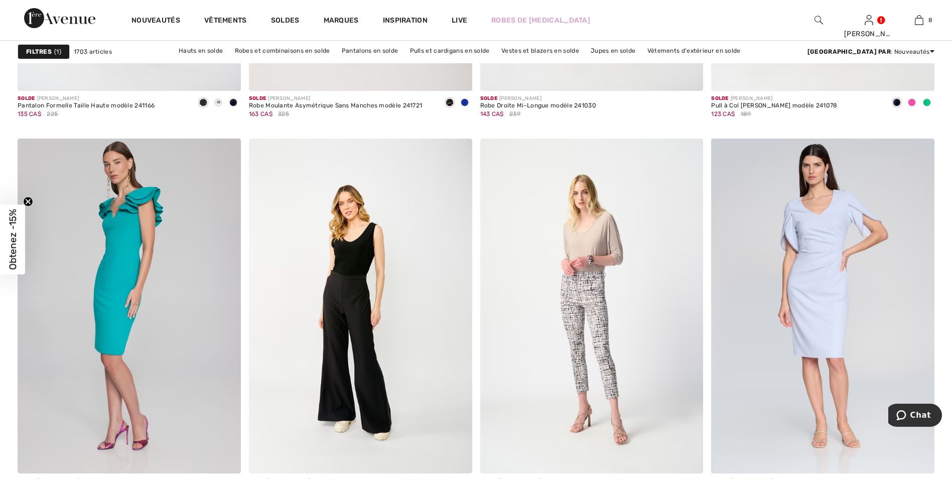
scroll to position [5167, 0]
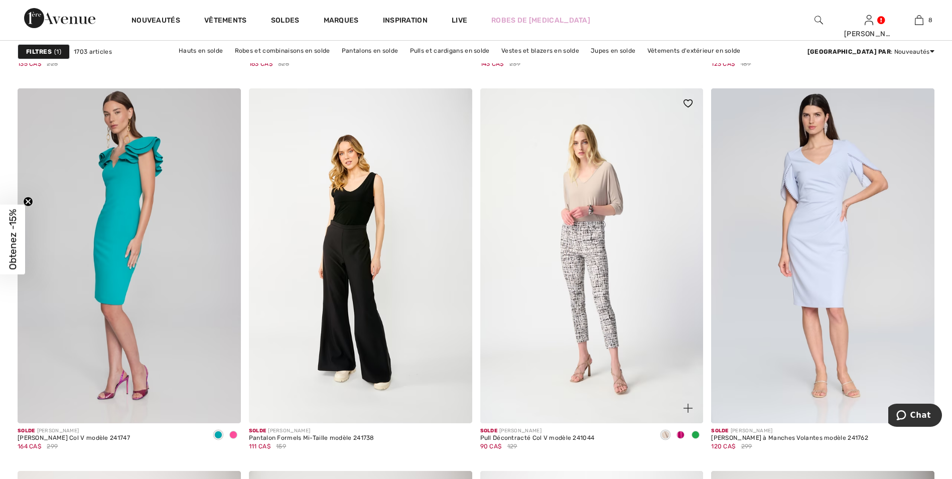
click at [692, 431] on span at bounding box center [695, 434] width 8 height 8
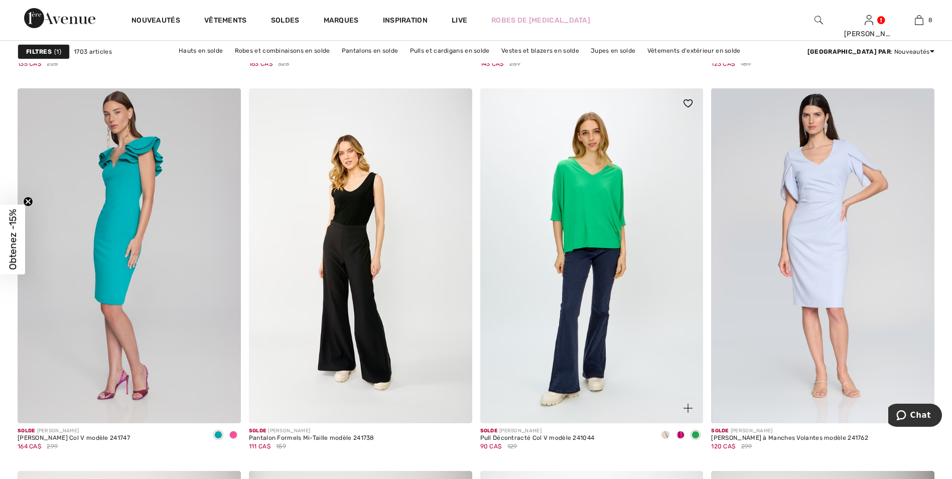
click at [679, 431] on span at bounding box center [680, 434] width 8 height 8
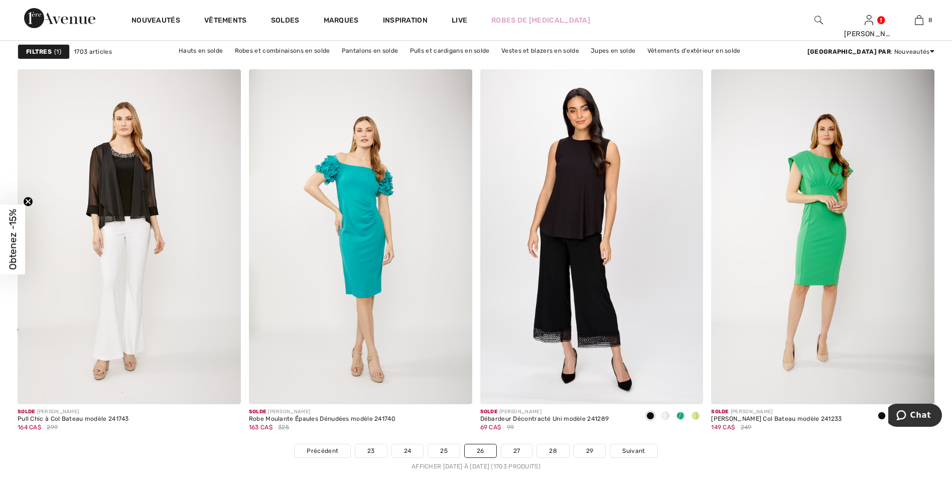
scroll to position [5619, 0]
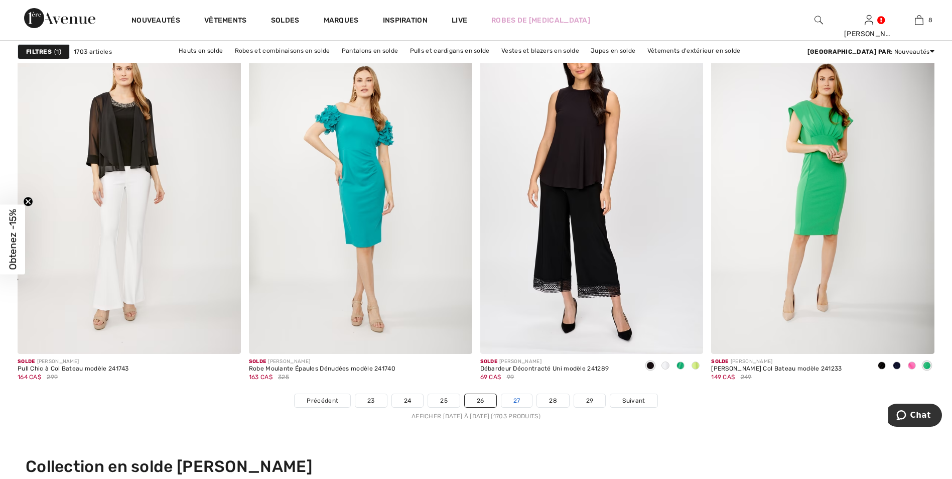
click at [515, 397] on link "27" at bounding box center [516, 400] width 31 height 13
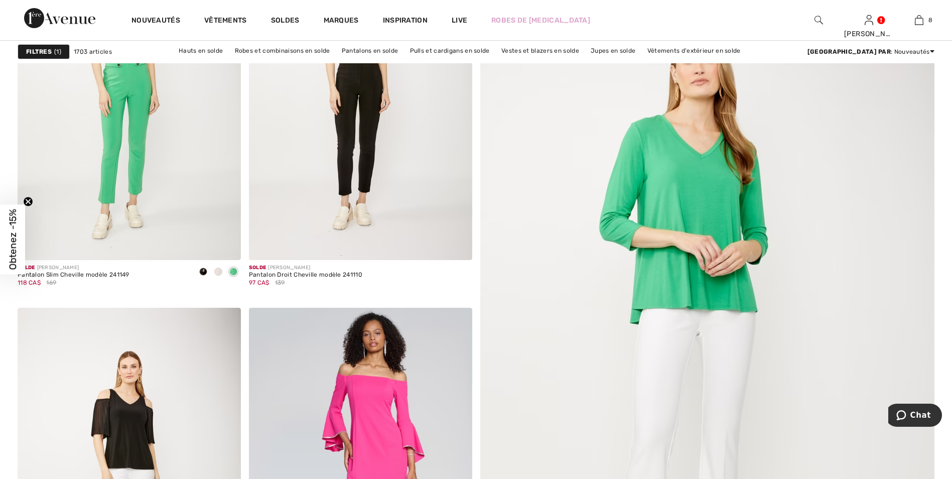
scroll to position [301, 0]
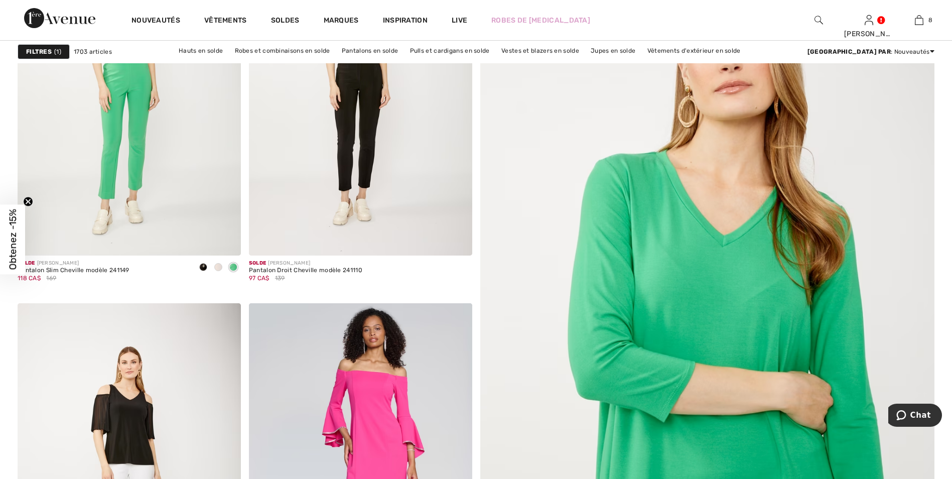
click at [731, 291] on img at bounding box center [706, 330] width 545 height 818
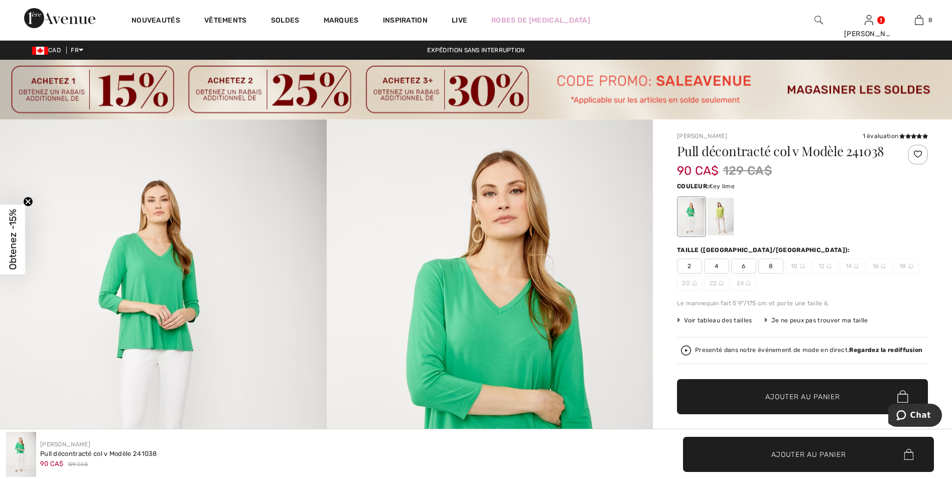
click at [723, 209] on div at bounding box center [720, 217] width 26 height 38
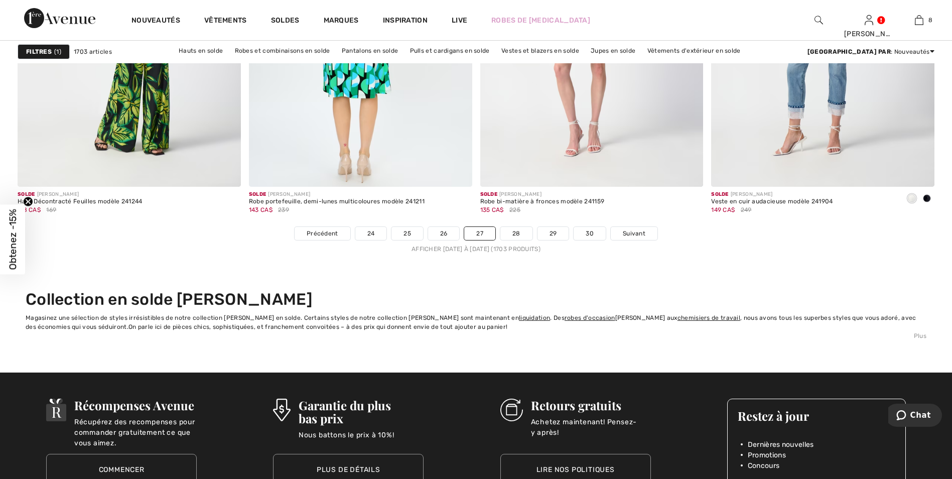
scroll to position [5870, 0]
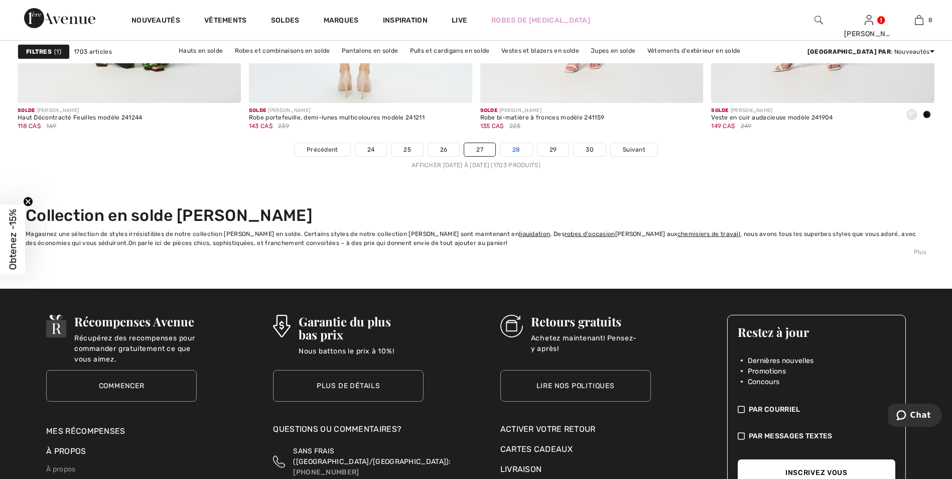
click at [516, 147] on link "28" at bounding box center [516, 149] width 32 height 13
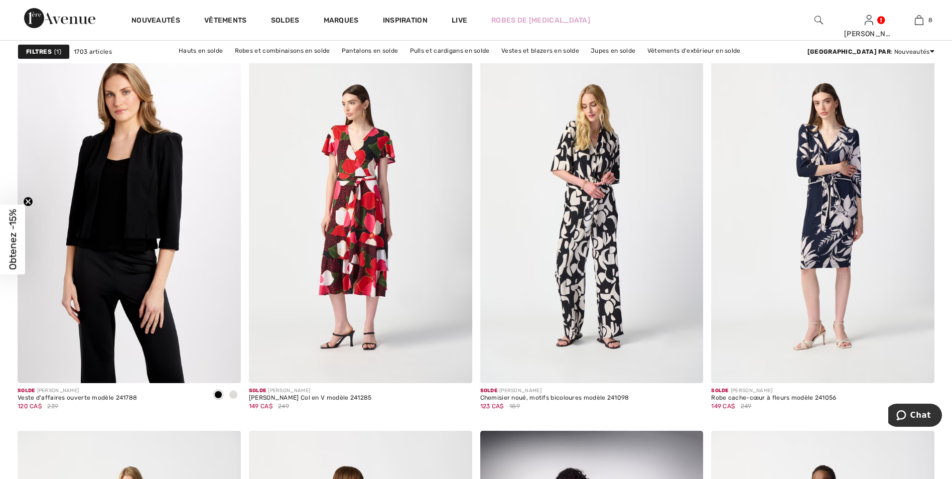
scroll to position [5218, 0]
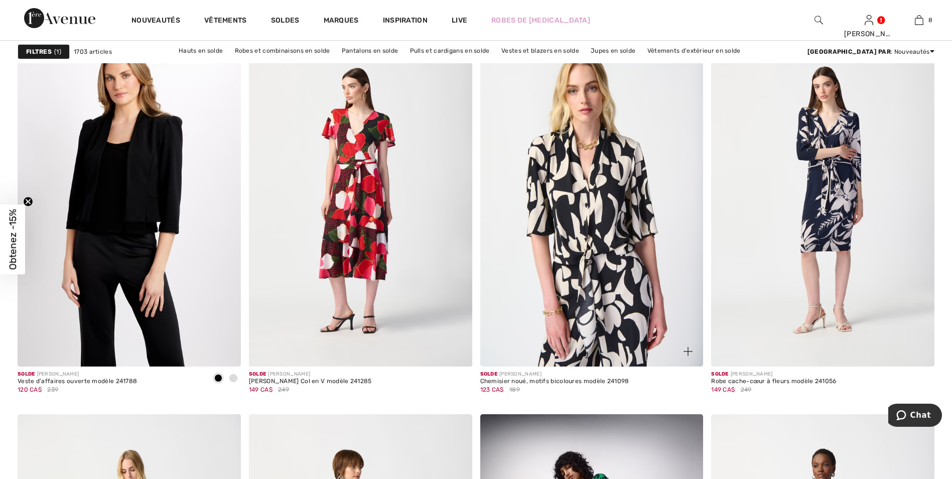
click at [599, 196] on img at bounding box center [591, 199] width 223 height 335
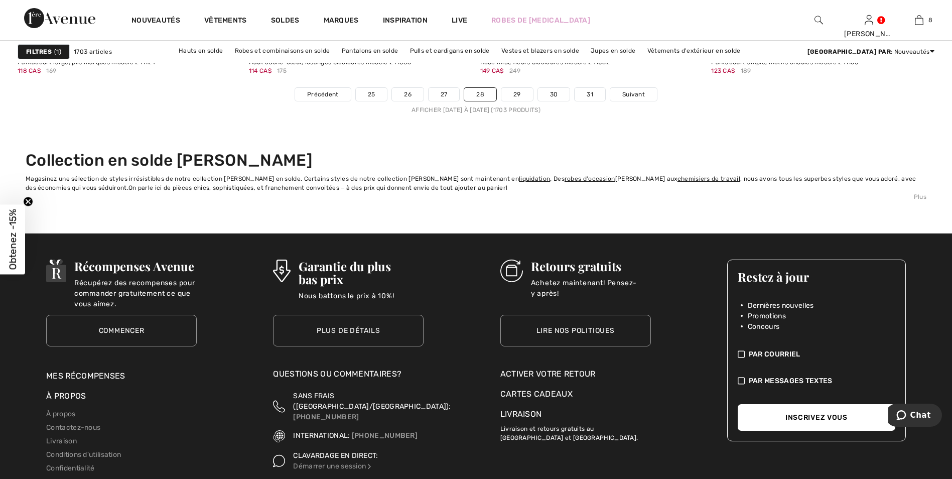
scroll to position [5927, 0]
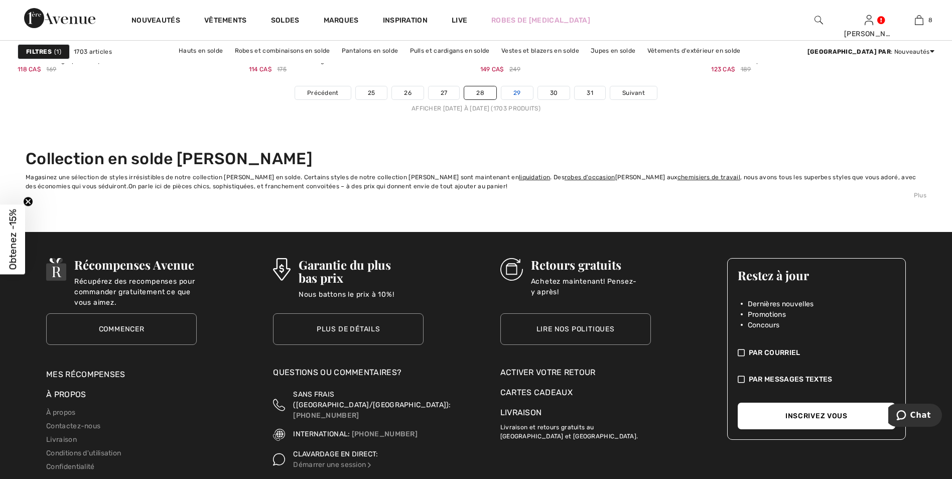
click at [518, 90] on link "29" at bounding box center [517, 92] width 32 height 13
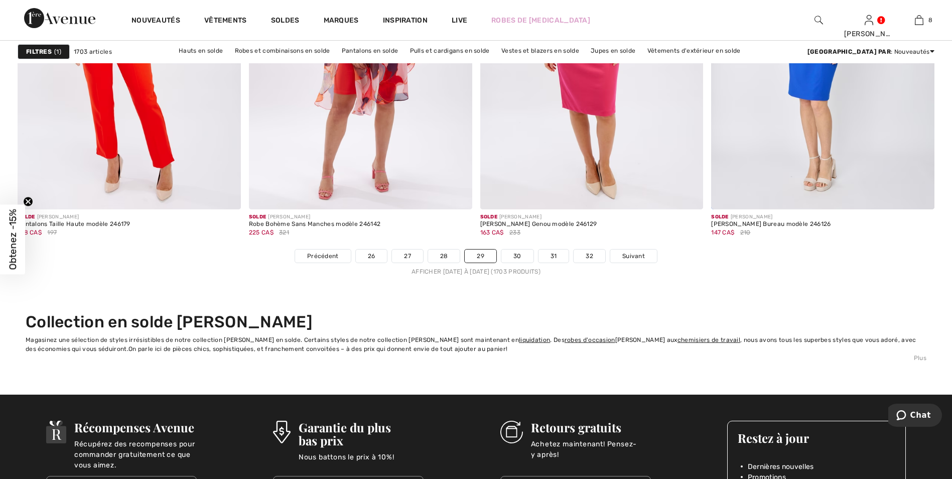
scroll to position [5870, 0]
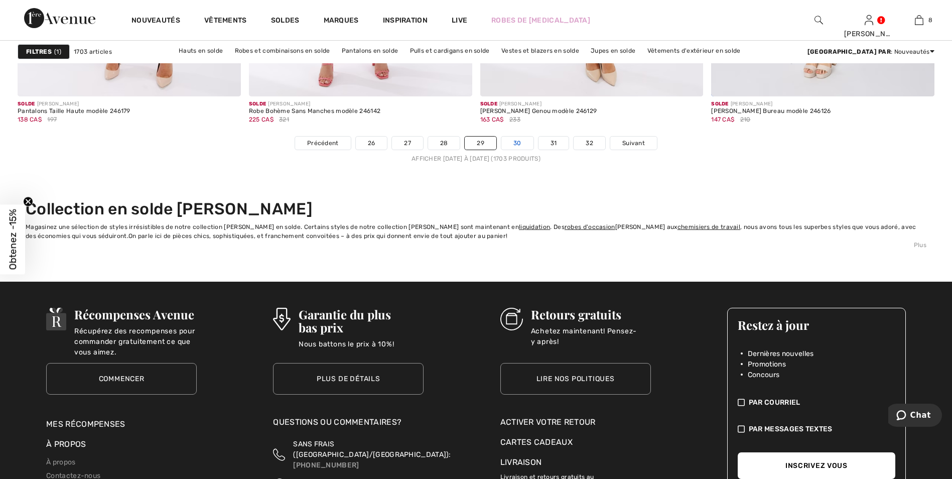
click at [519, 140] on link "30" at bounding box center [517, 142] width 32 height 13
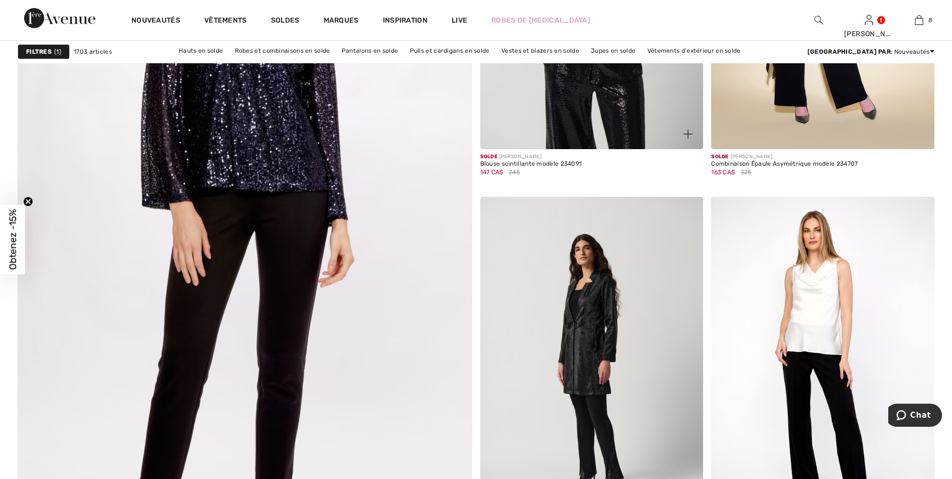
scroll to position [3512, 0]
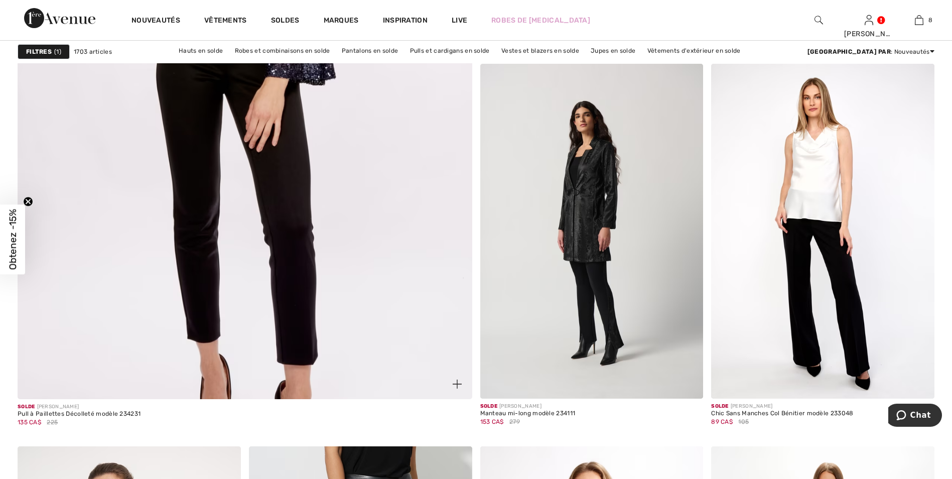
click at [299, 77] on img at bounding box center [244, 90] width 545 height 818
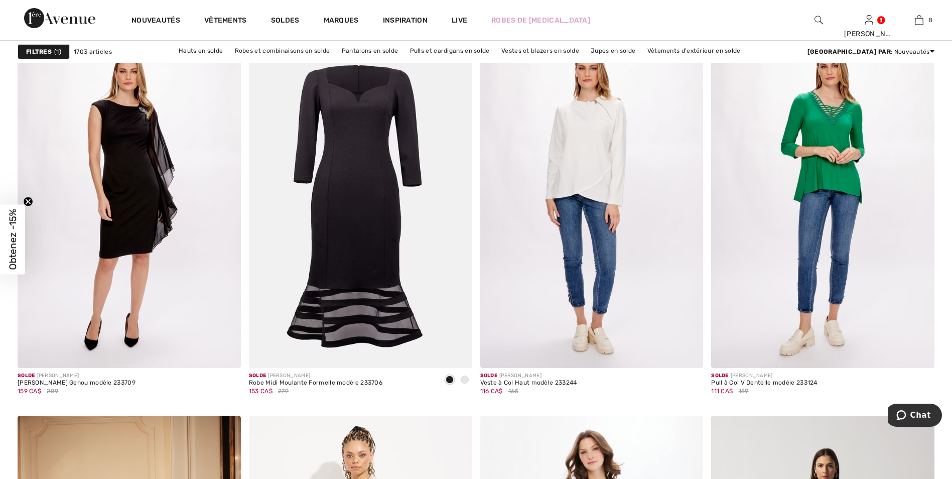
scroll to position [4816, 0]
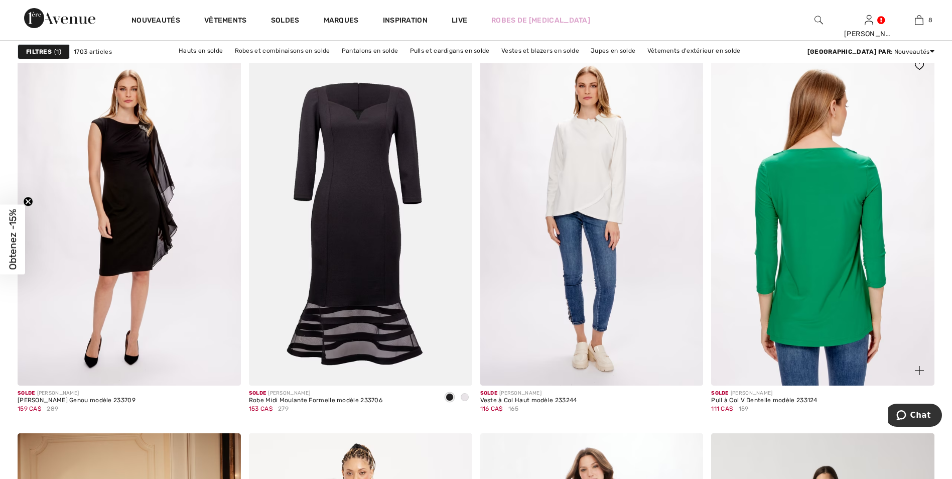
click at [825, 188] on img at bounding box center [822, 218] width 223 height 335
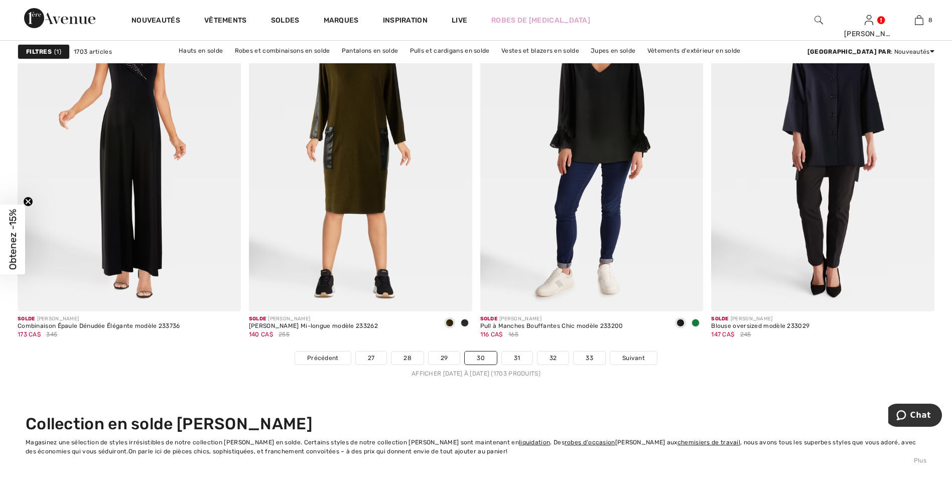
scroll to position [5920, 0]
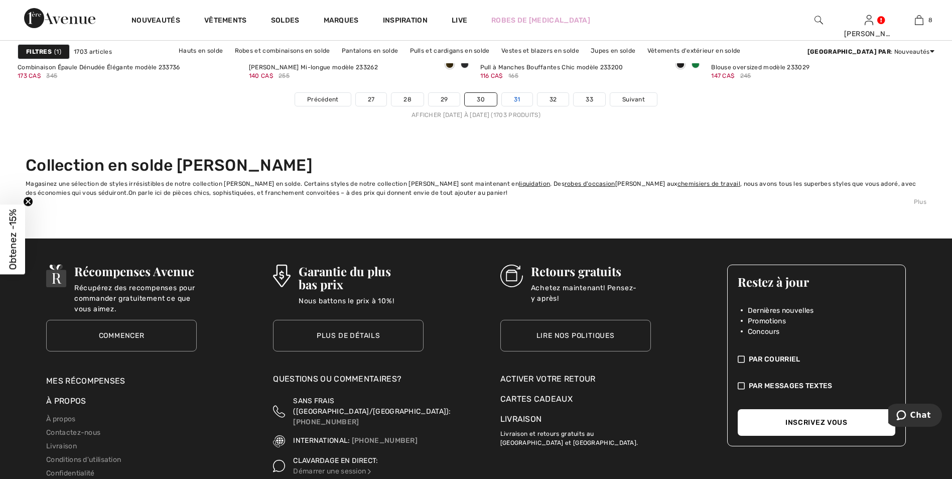
click at [523, 97] on link "31" at bounding box center [517, 99] width 31 height 13
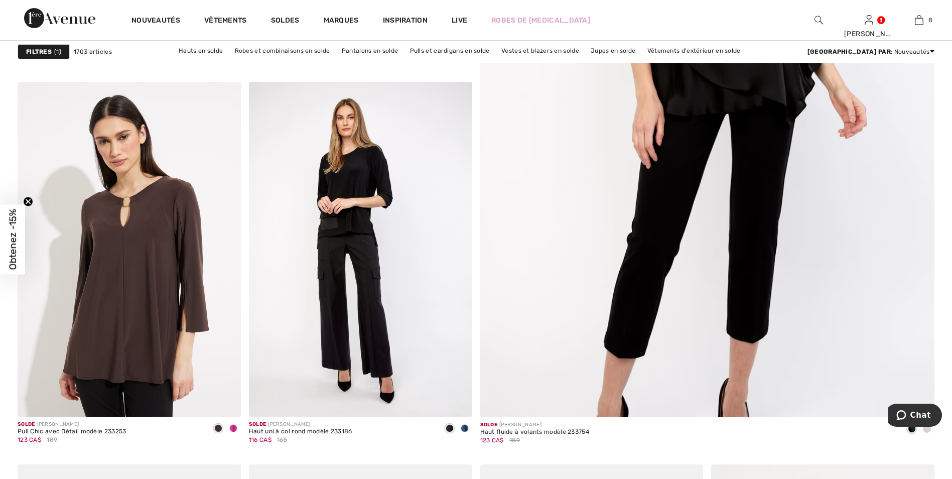
scroll to position [502, 0]
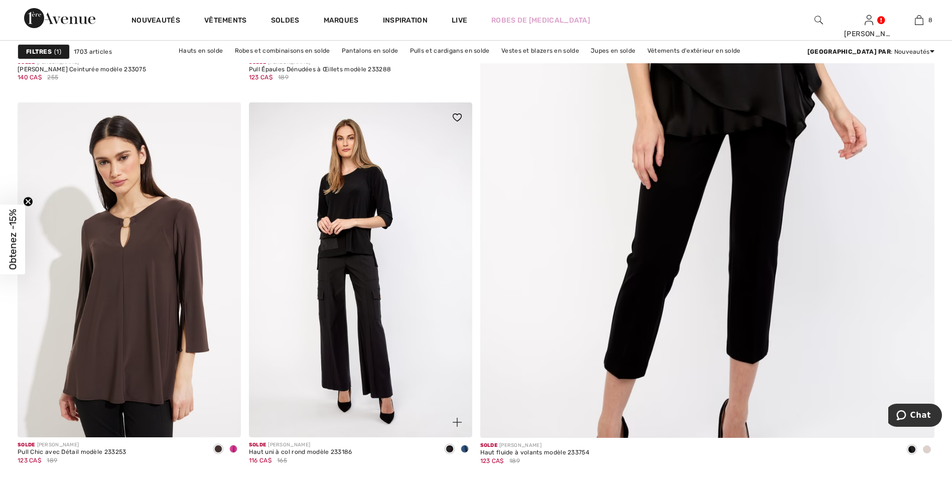
click at [462, 447] on span at bounding box center [465, 449] width 8 height 8
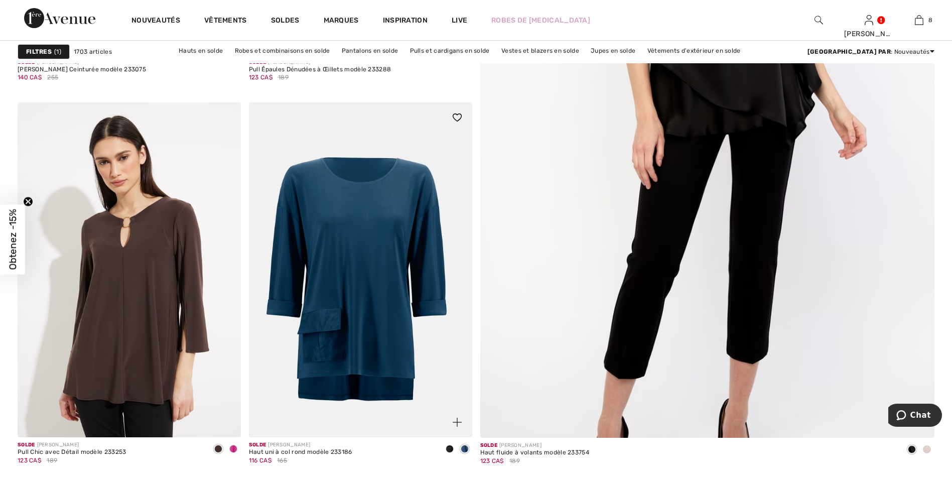
click at [447, 448] on span at bounding box center [450, 449] width 8 height 8
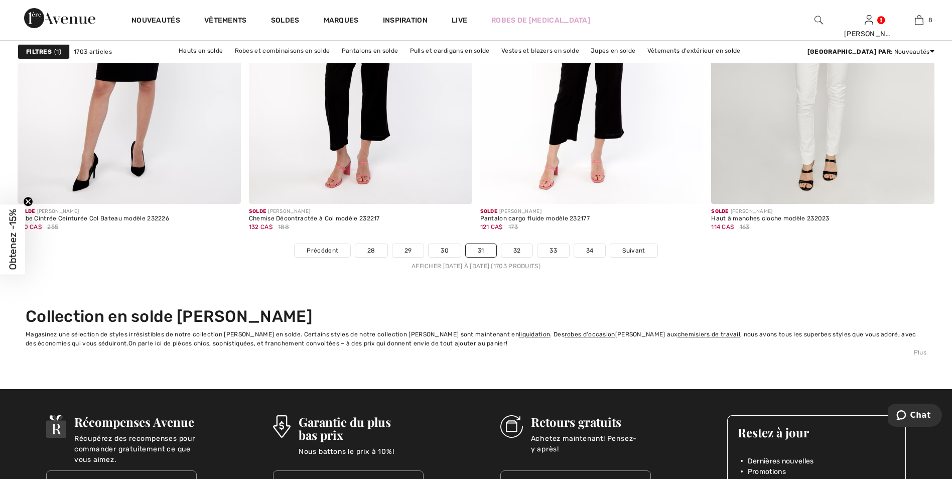
scroll to position [5870, 0]
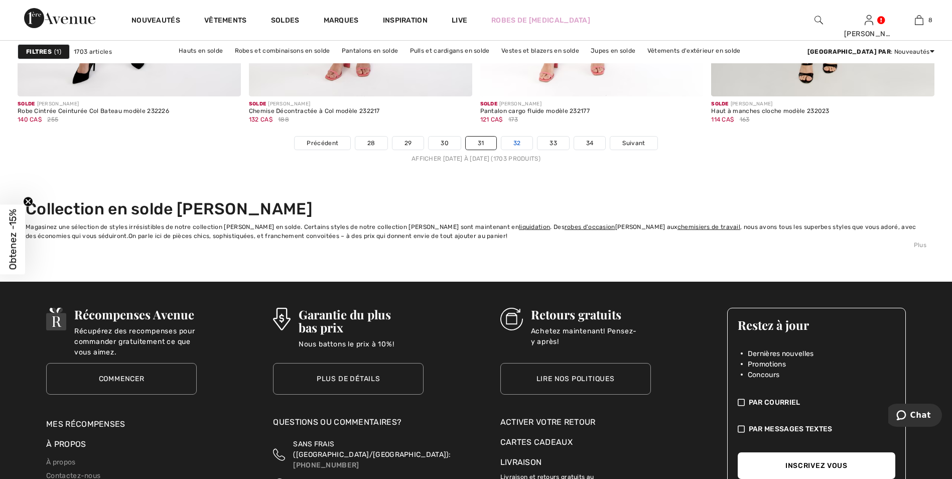
click at [516, 139] on link "32" at bounding box center [517, 142] width 32 height 13
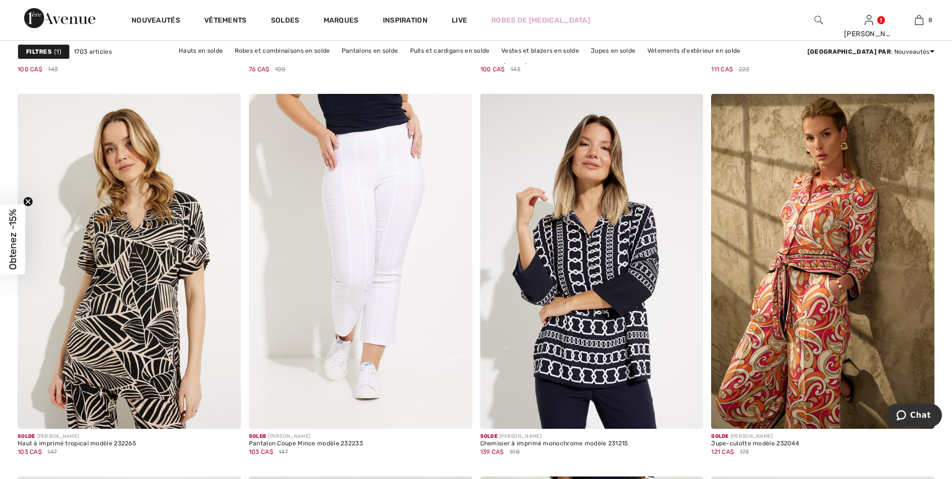
scroll to position [5167, 0]
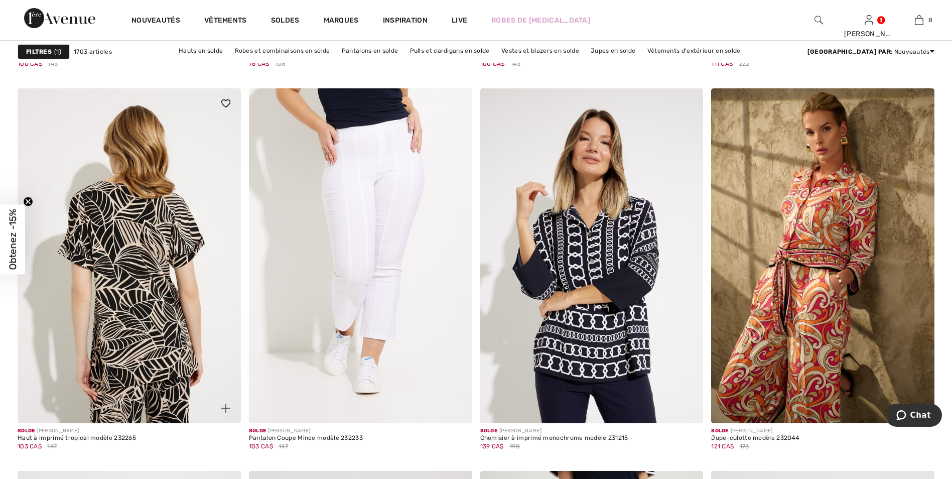
click at [126, 244] on img at bounding box center [129, 255] width 223 height 335
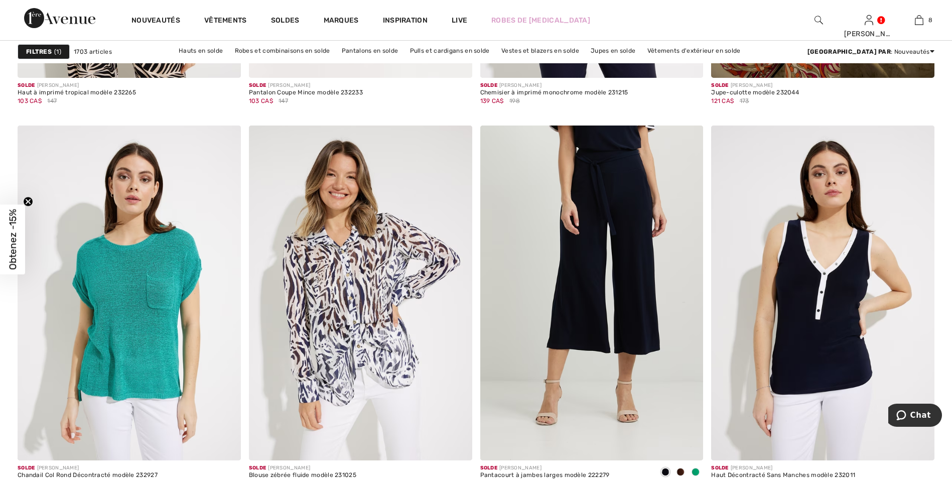
scroll to position [5562, 0]
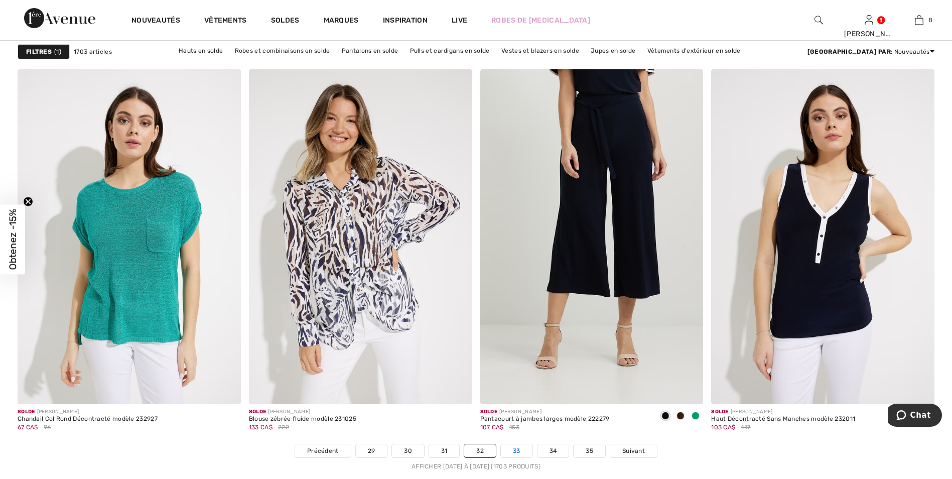
click at [514, 449] on link "33" at bounding box center [517, 450] width 32 height 13
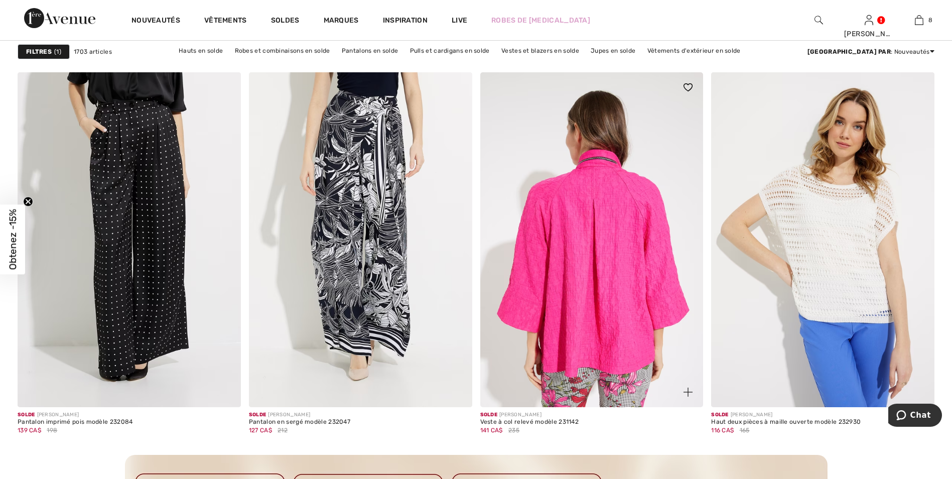
scroll to position [1304, 0]
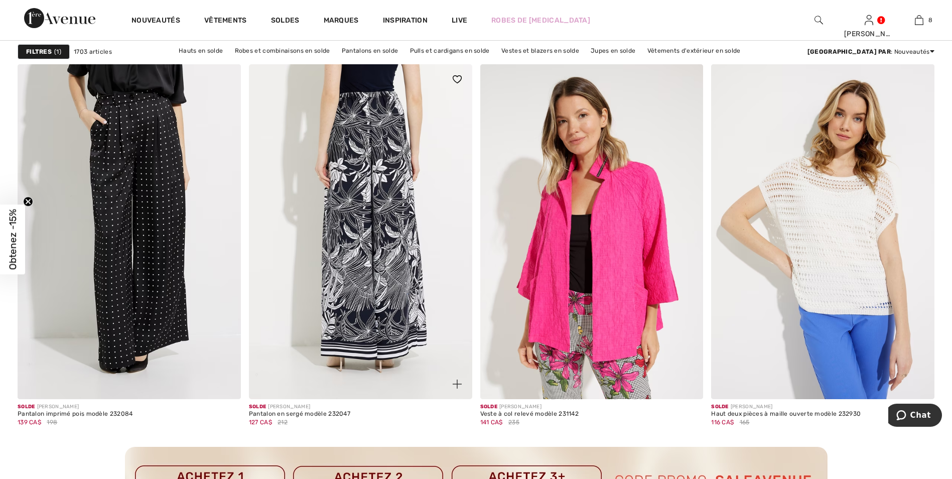
click at [350, 187] on img at bounding box center [360, 231] width 223 height 335
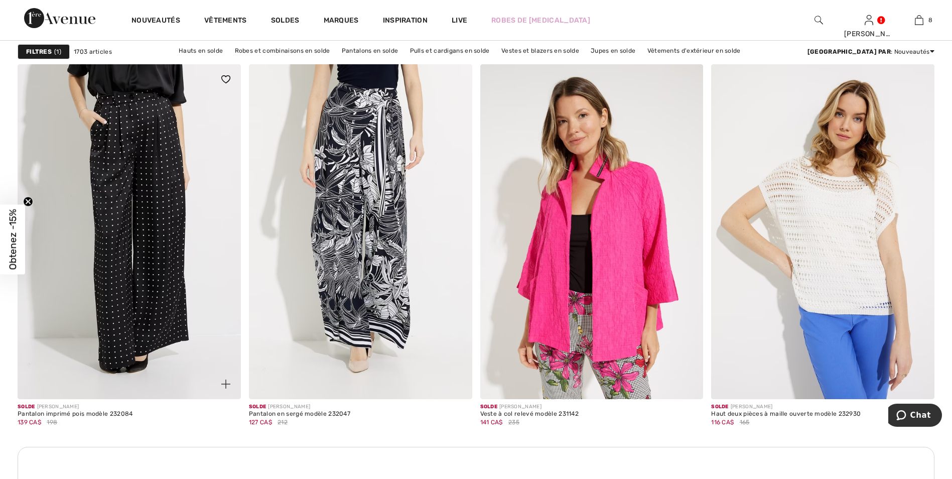
click at [145, 215] on img at bounding box center [129, 231] width 223 height 335
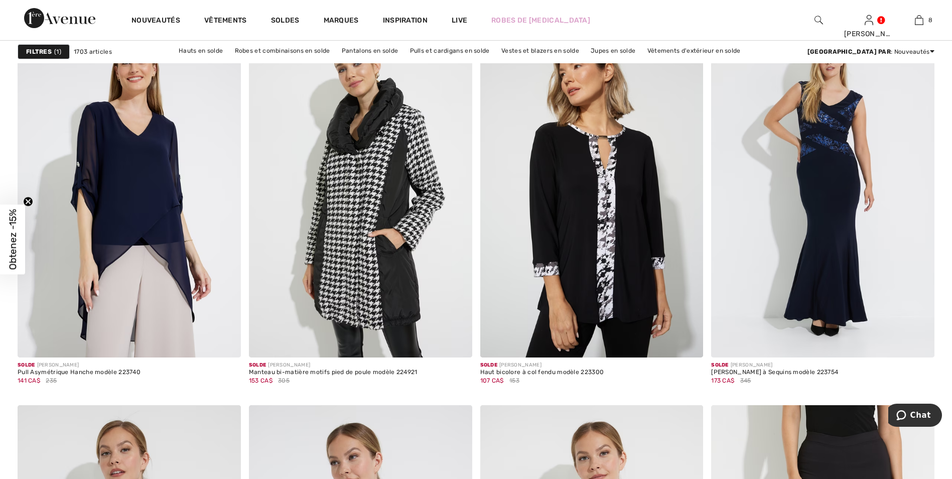
scroll to position [4866, 0]
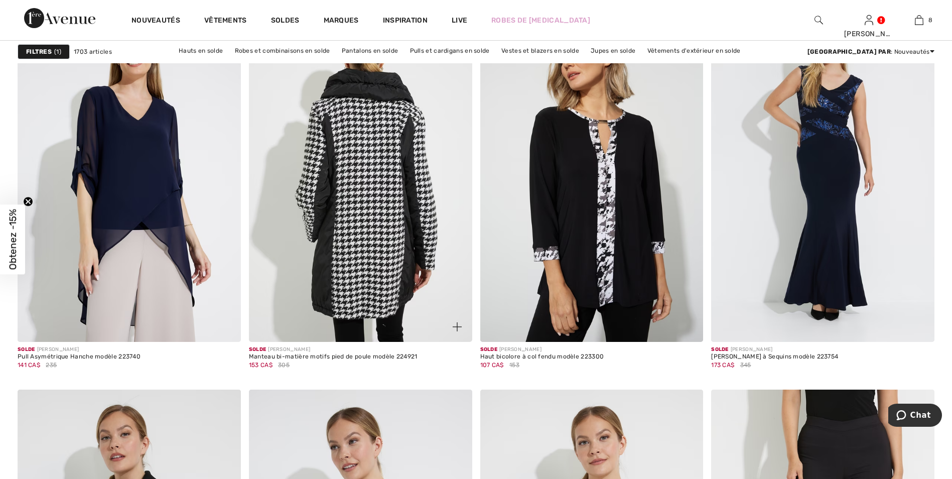
click at [337, 159] on img at bounding box center [360, 174] width 223 height 335
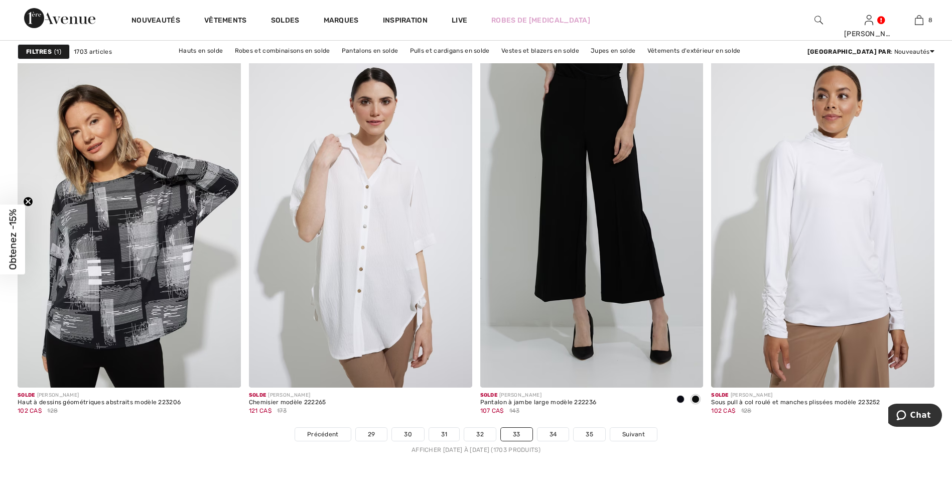
scroll to position [5562, 0]
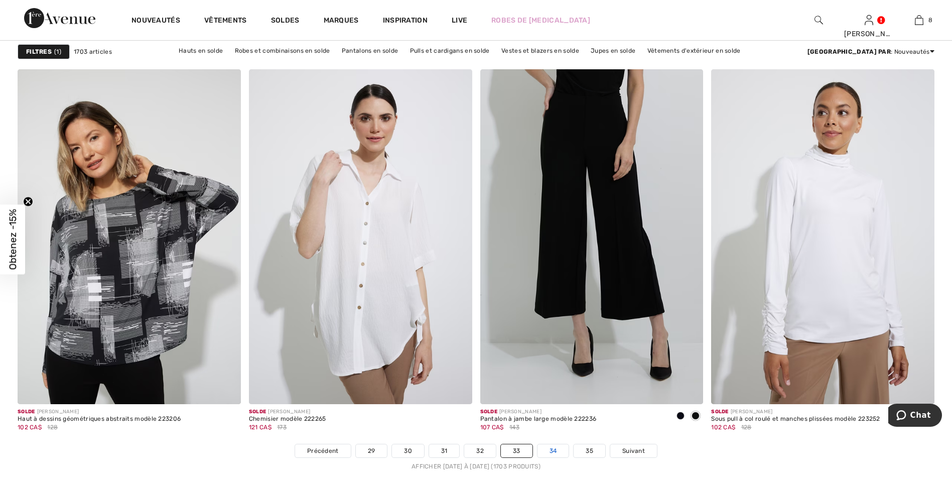
click at [554, 449] on link "34" at bounding box center [553, 450] width 32 height 13
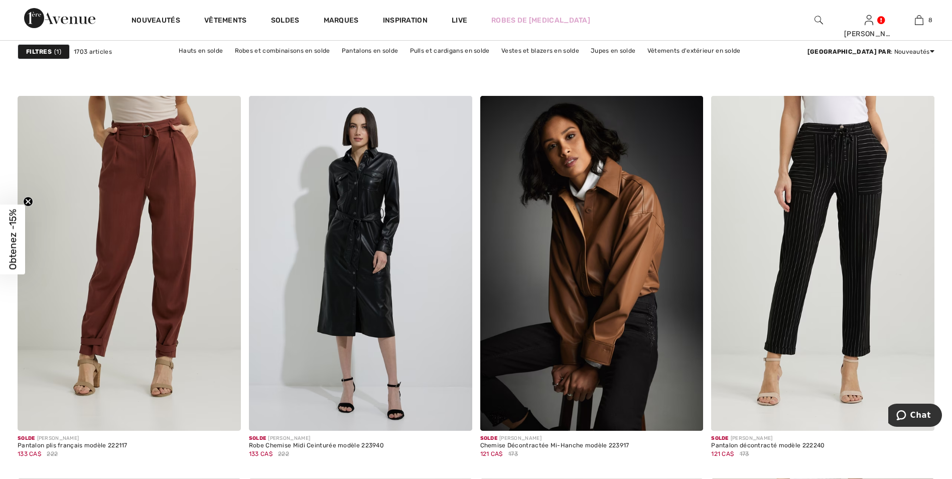
scroll to position [1856, 0]
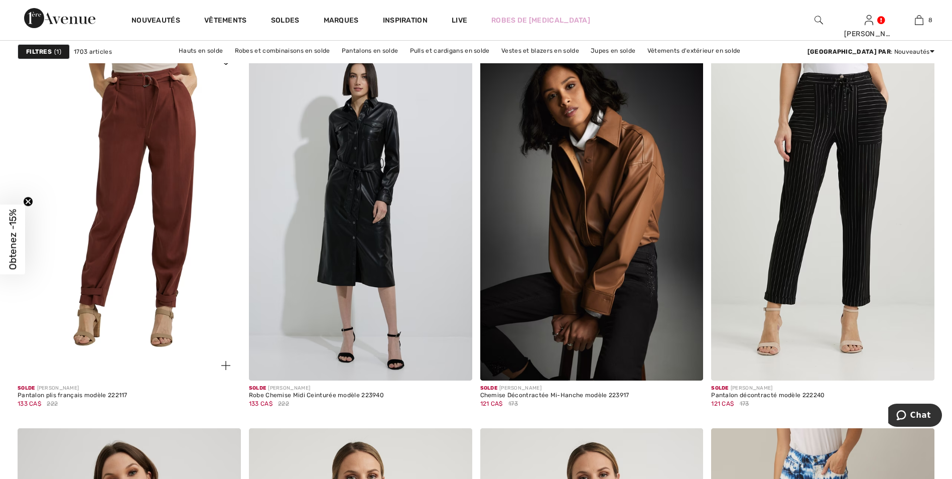
click at [142, 128] on img at bounding box center [129, 213] width 223 height 335
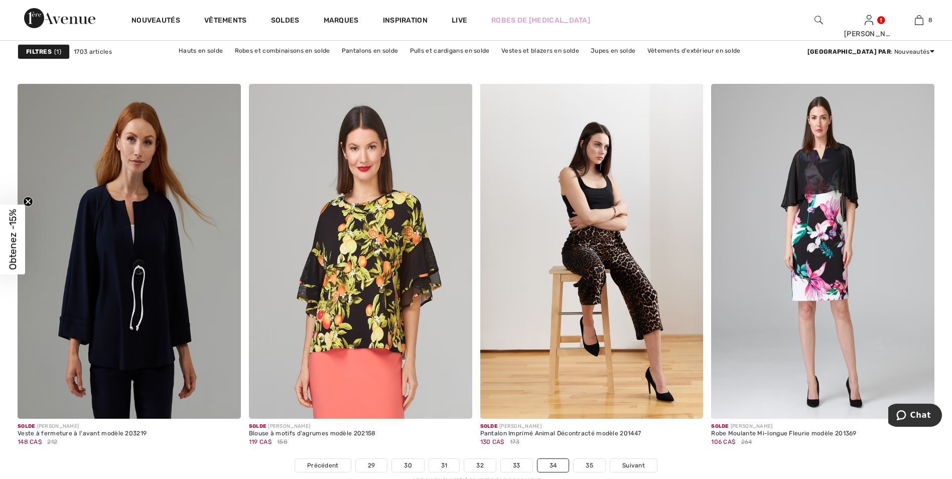
scroll to position [5569, 0]
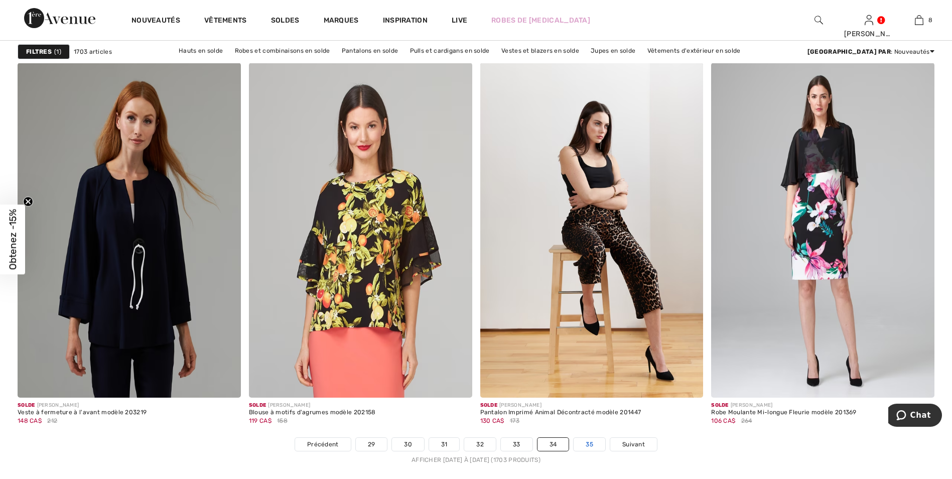
click at [591, 441] on link "35" at bounding box center [589, 443] width 32 height 13
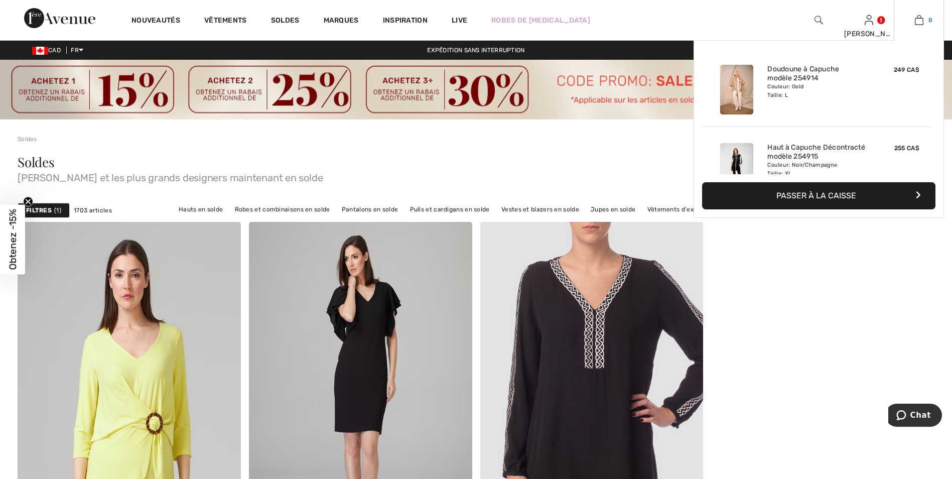
click at [917, 17] on img at bounding box center [919, 20] width 9 height 12
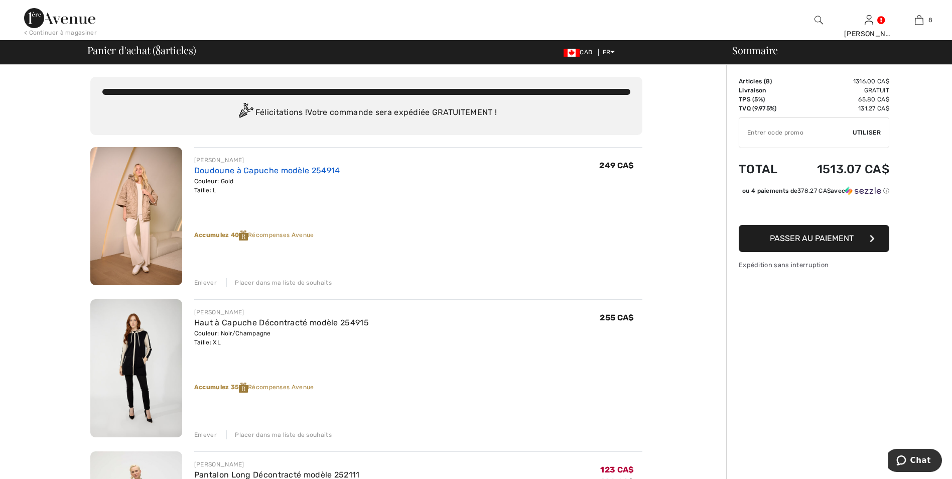
click at [257, 169] on link "Doudoune à Capuche modèle 254914" at bounding box center [267, 171] width 146 height 10
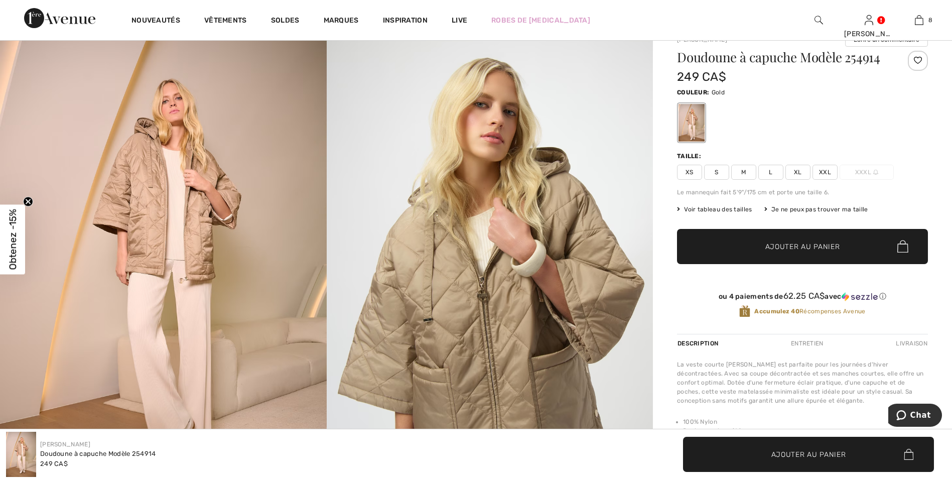
scroll to position [50, 0]
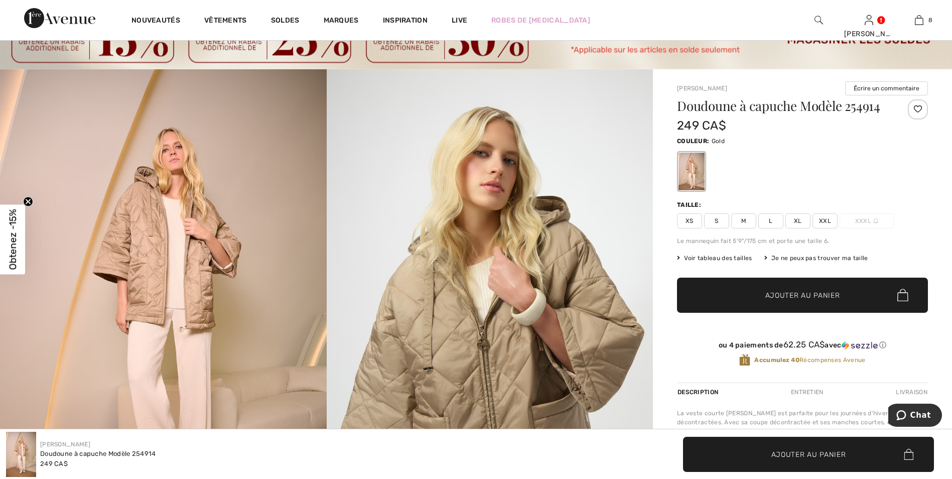
click at [743, 217] on span "M" at bounding box center [743, 220] width 25 height 15
click at [796, 287] on span "✔ Ajouté au panier Ajouter au panier" at bounding box center [802, 294] width 251 height 35
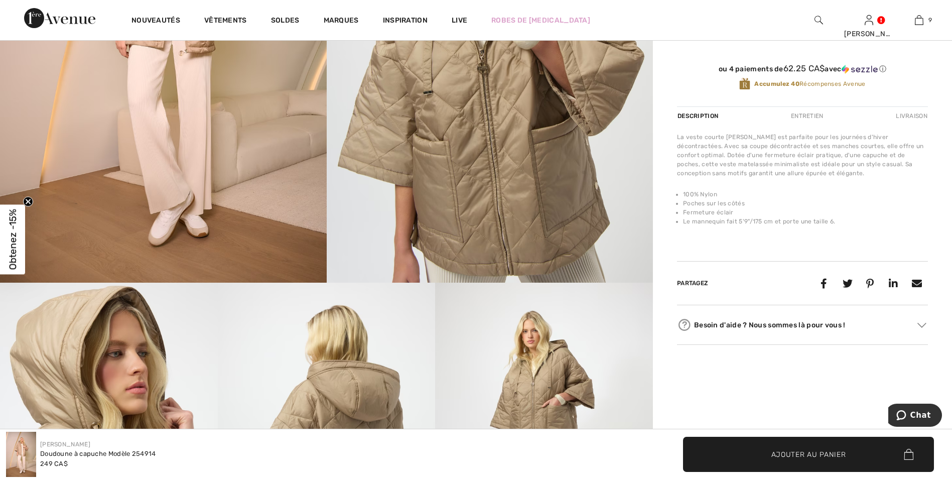
scroll to position [151, 0]
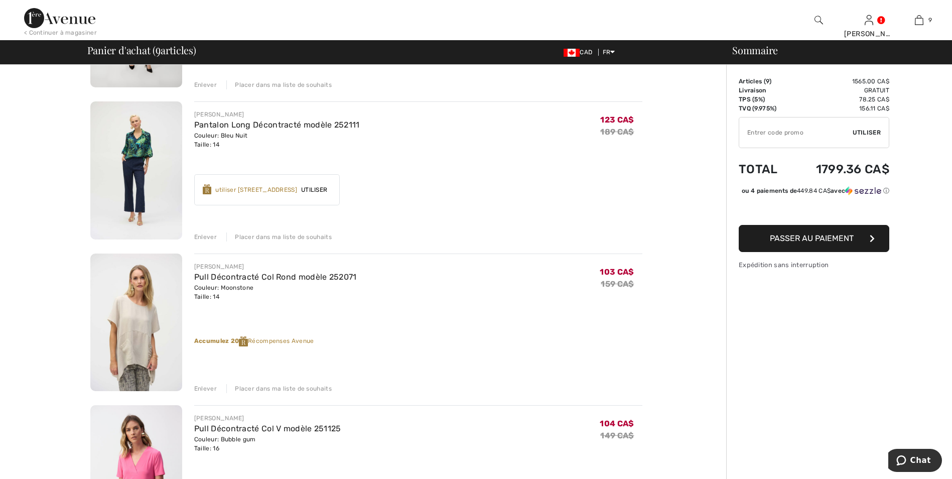
scroll to position [351, 0]
click at [244, 275] on link "Pull Décontracté Col Rond modèle 252071" at bounding box center [275, 275] width 163 height 10
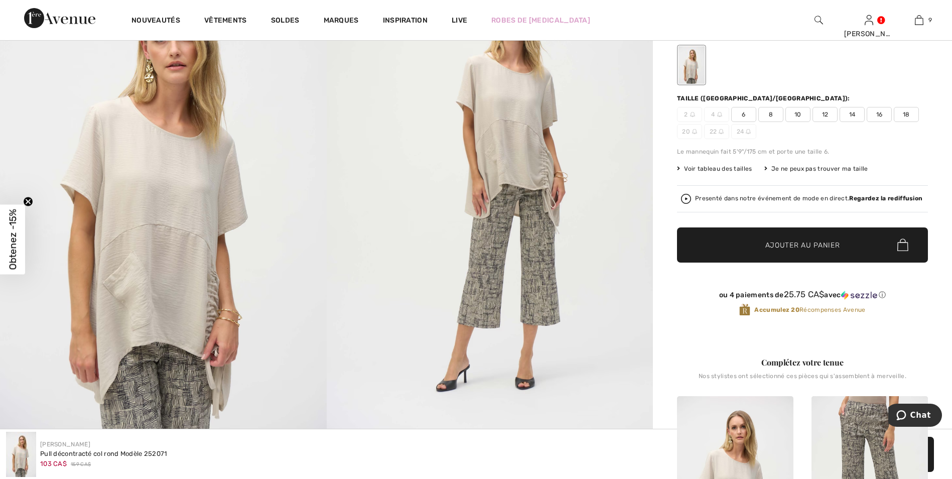
scroll to position [50, 0]
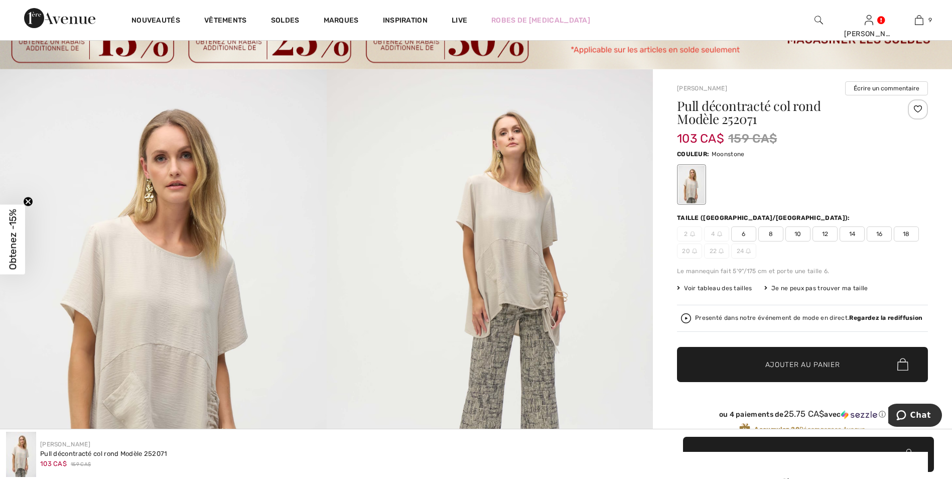
click at [878, 231] on span "16" at bounding box center [878, 233] width 25 height 15
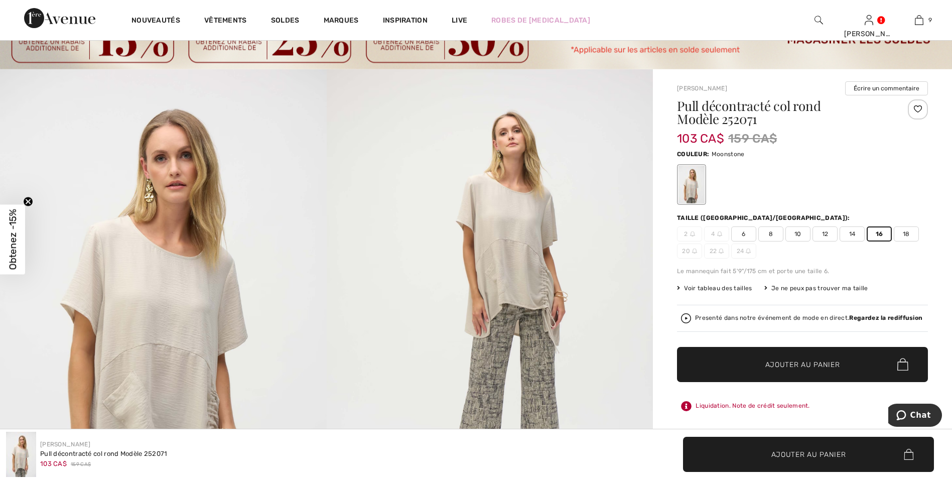
click at [802, 364] on span "Ajouter au panier" at bounding box center [802, 364] width 75 height 11
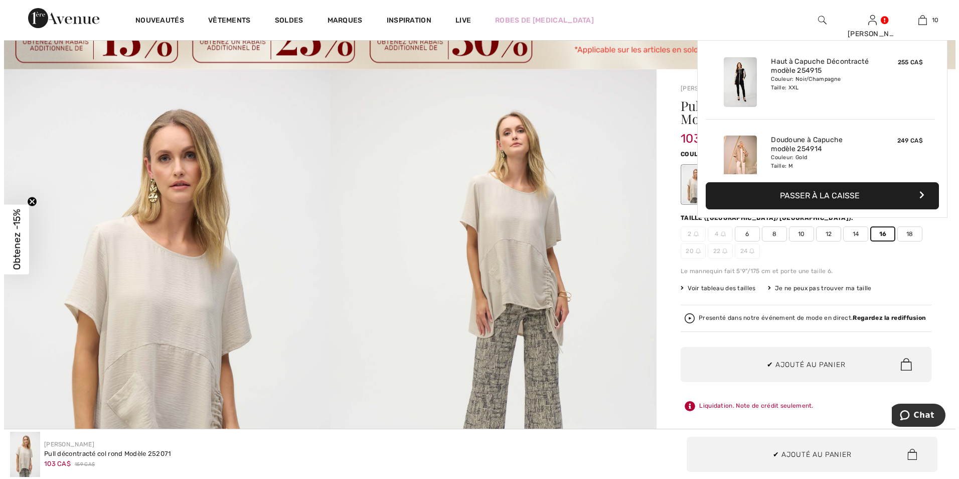
scroll to position [657, 0]
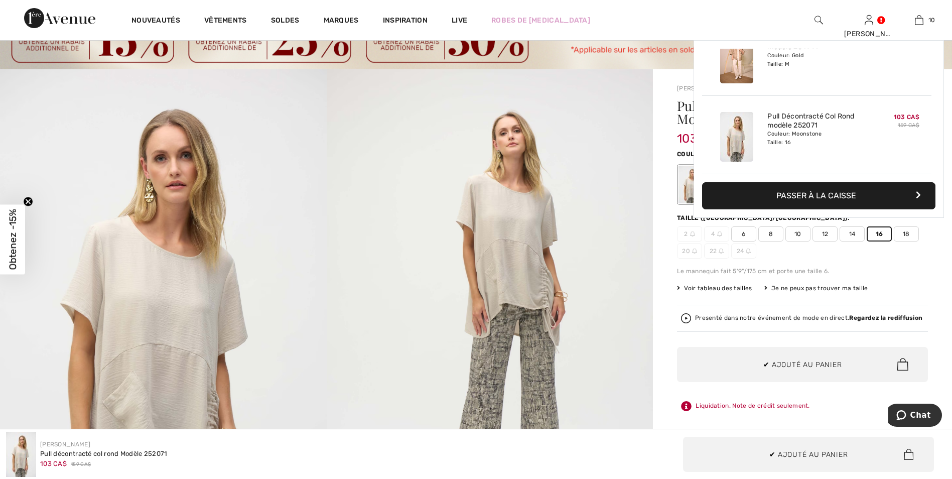
click at [337, 162] on img at bounding box center [490, 313] width 327 height 489
